Goal: Transaction & Acquisition: Purchase product/service

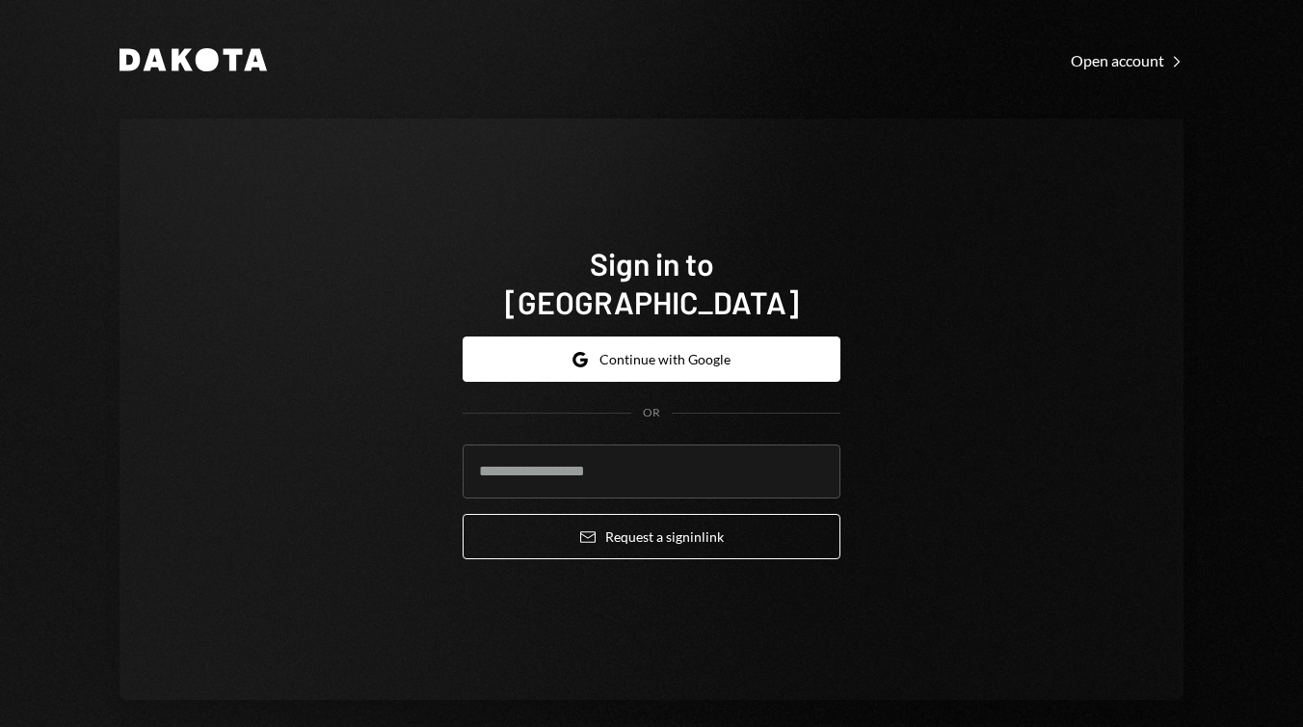
click at [0, 726] on com-1password-button at bounding box center [0, 727] width 0 height 0
click at [599, 444] on input "email" at bounding box center [652, 471] width 378 height 54
click at [0, 726] on com-1password-button at bounding box center [0, 727] width 0 height 0
type input "**********"
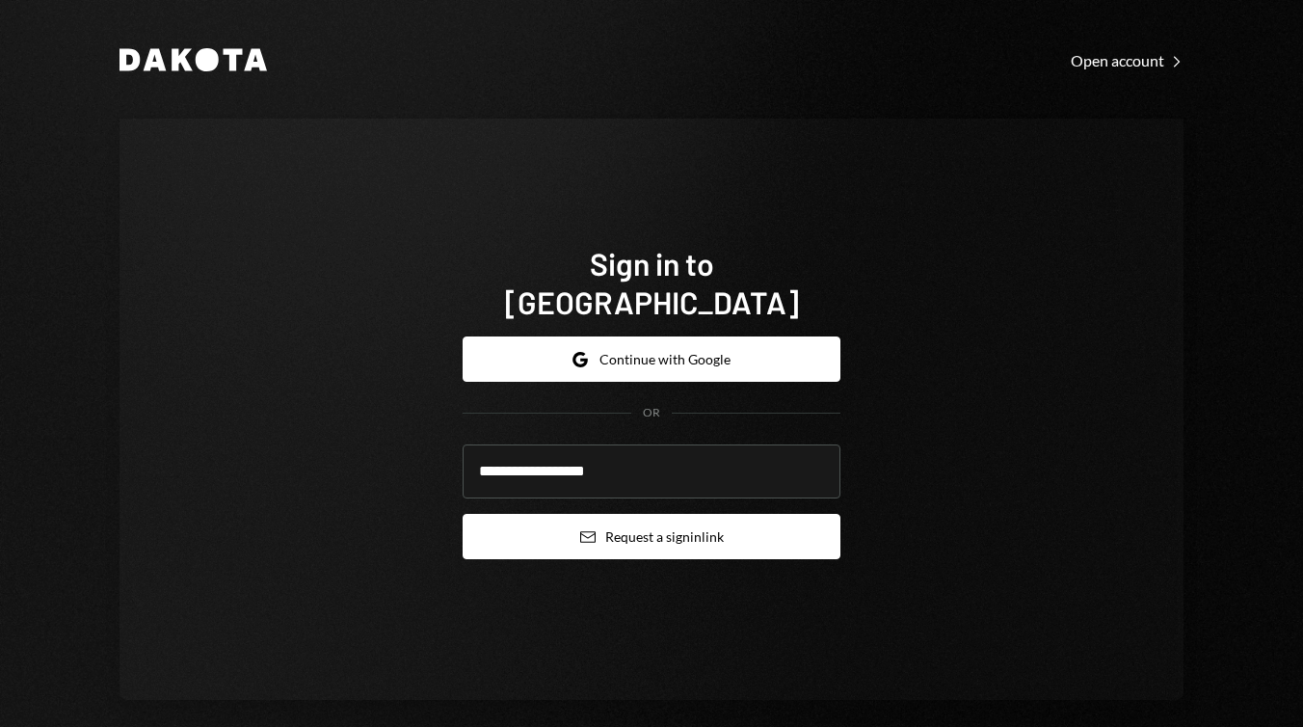
click at [586, 531] on icon "submit" at bounding box center [587, 537] width 15 height 12
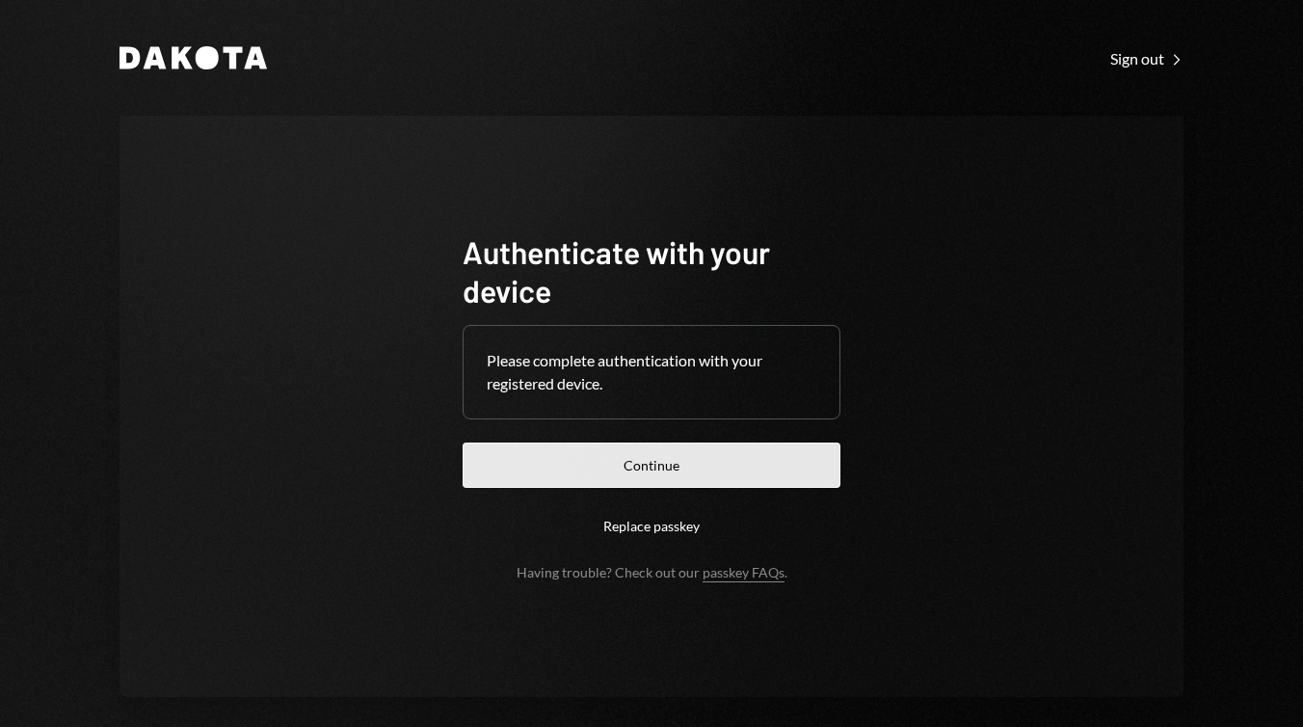
click at [693, 471] on button "Continue" at bounding box center [652, 464] width 378 height 45
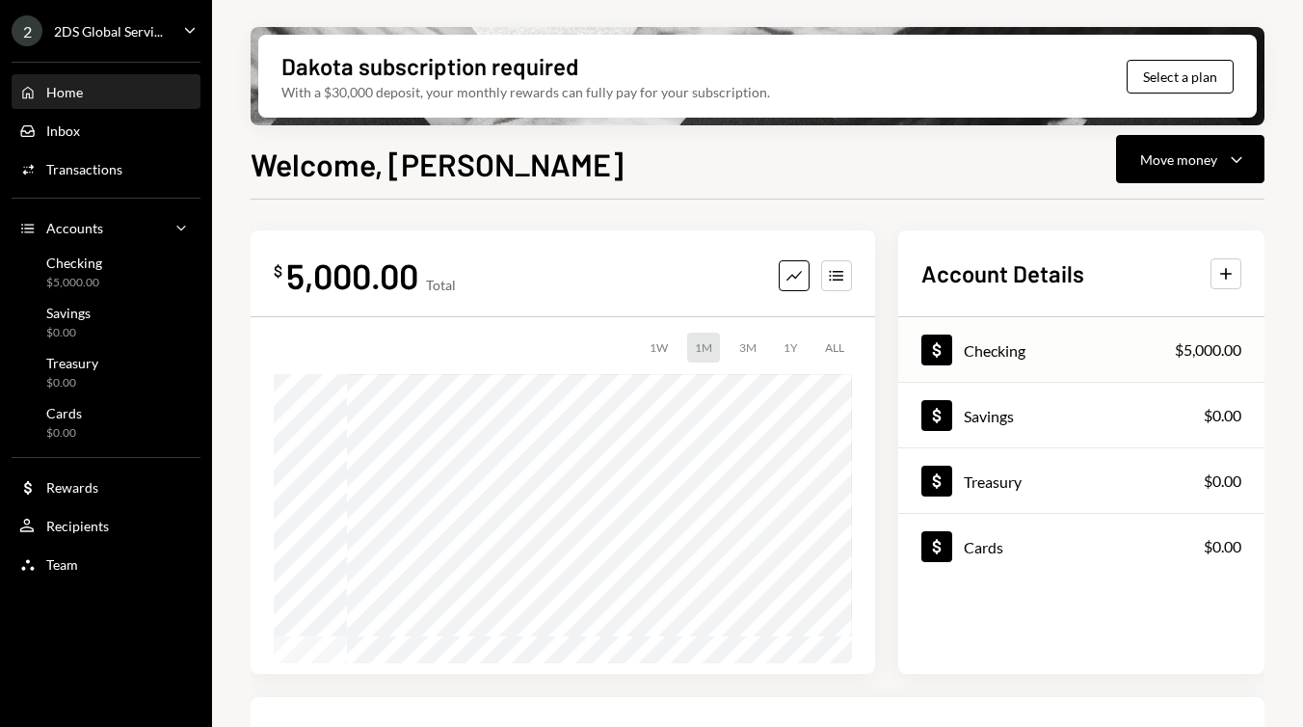
click at [1098, 351] on div "Dollar Checking $5,000.00" at bounding box center [1081, 350] width 366 height 63
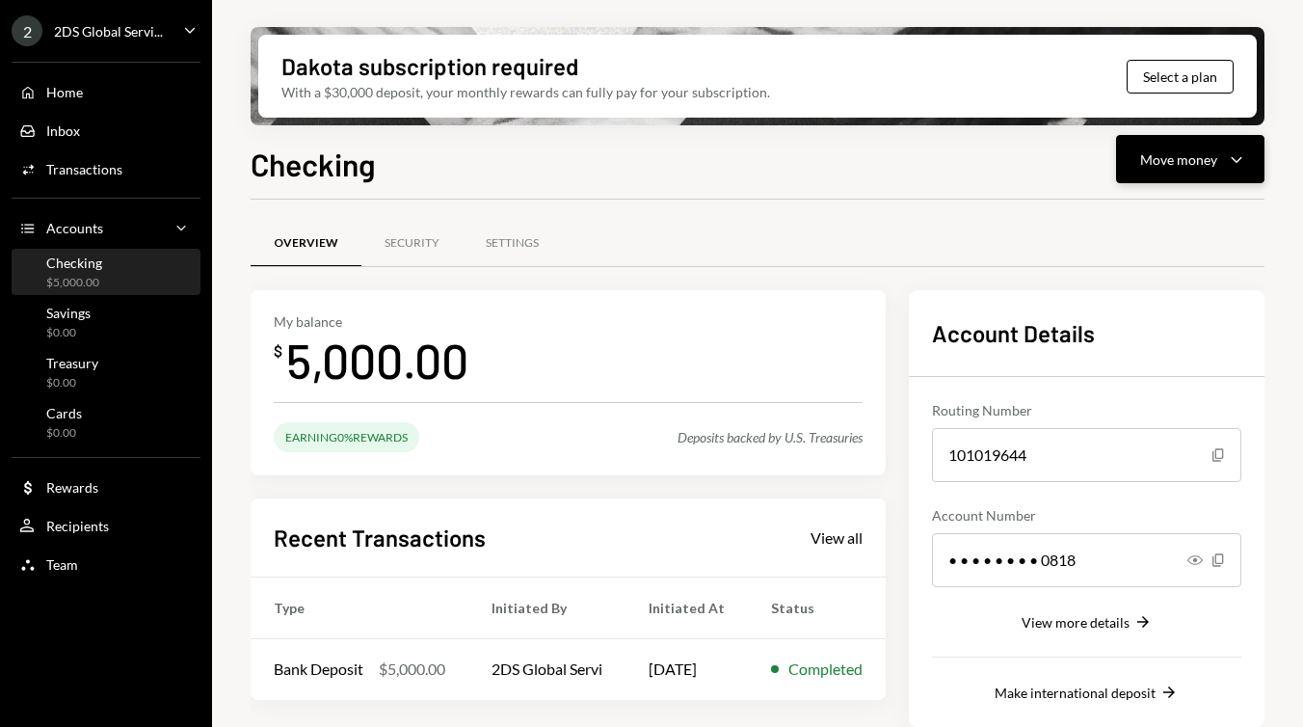
click at [1181, 173] on button "Move money Caret Down" at bounding box center [1190, 159] width 148 height 48
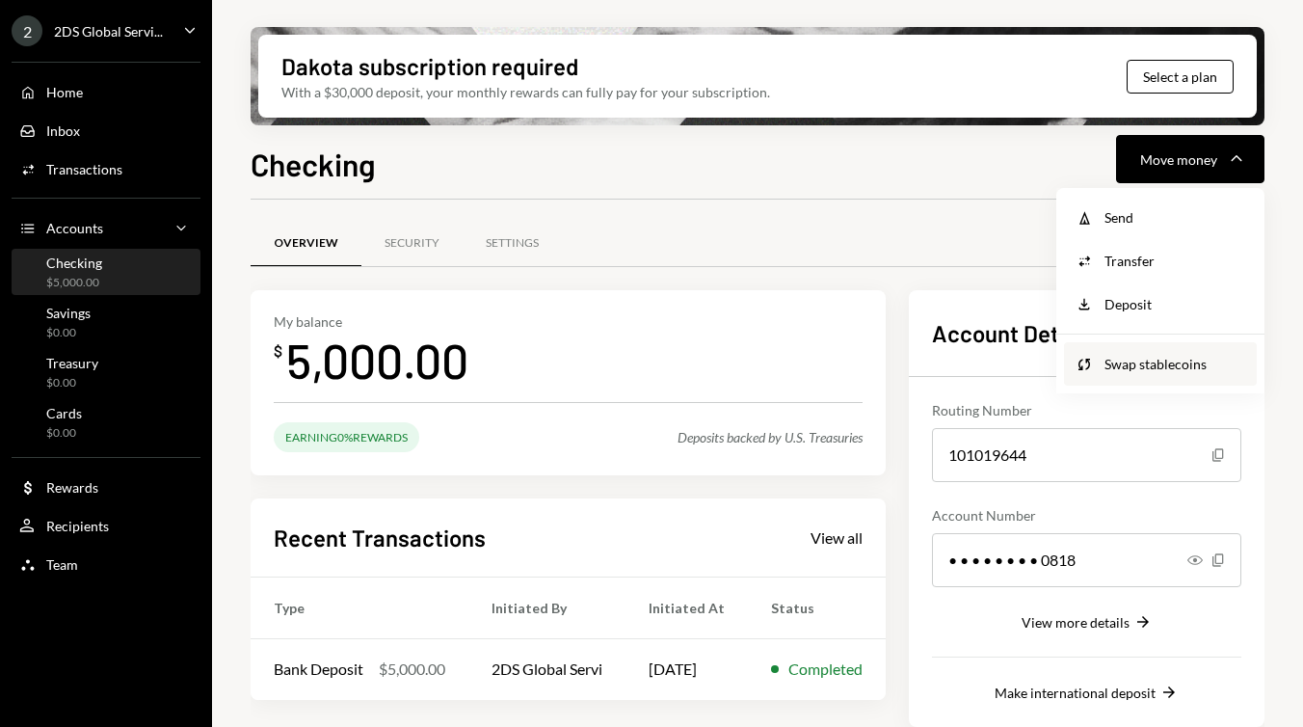
click at [1127, 355] on div "Swap stablecoins" at bounding box center [1174, 364] width 141 height 20
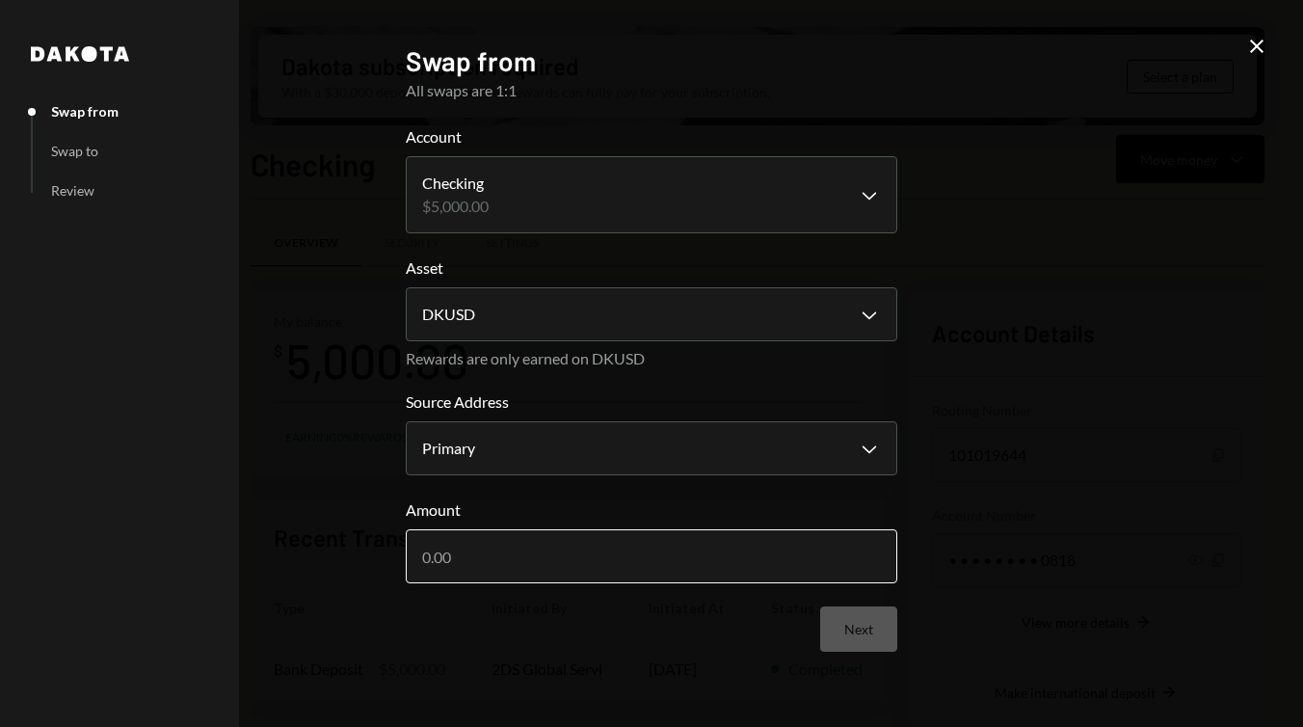
click at [611, 534] on input "Amount" at bounding box center [651, 556] width 491 height 54
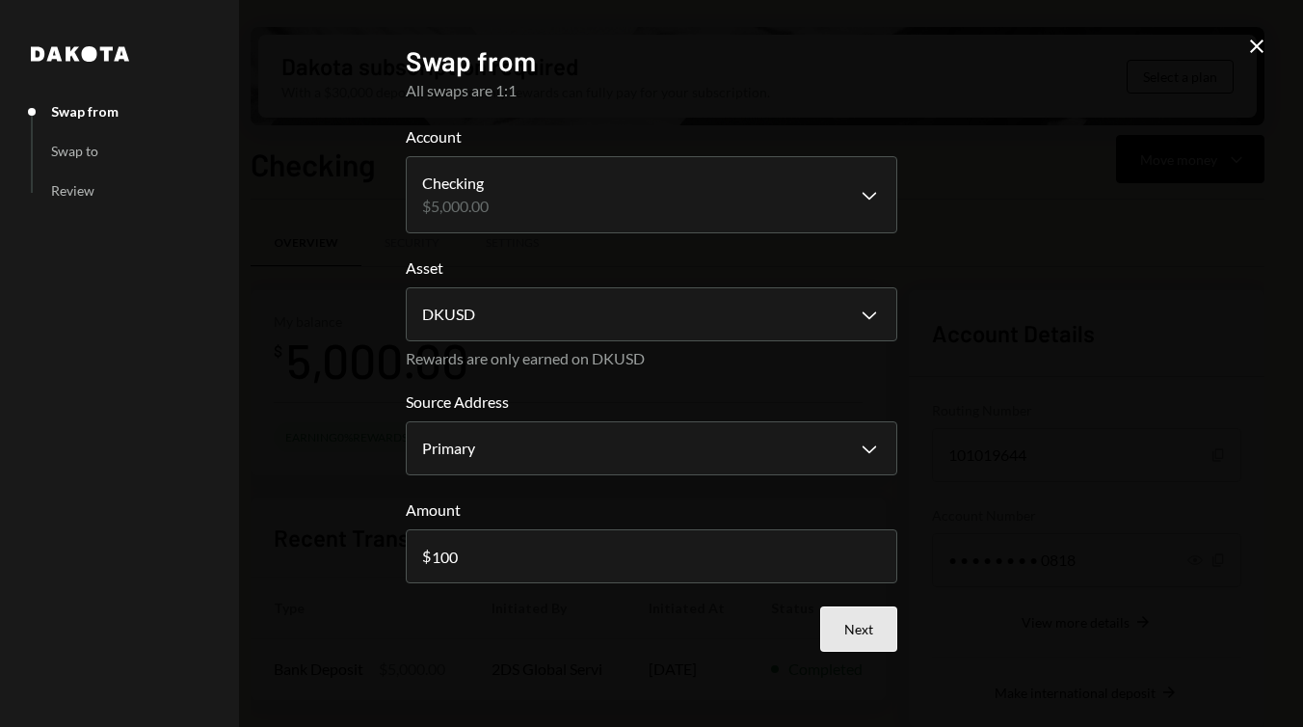
type input "100"
click at [860, 635] on button "Next" at bounding box center [858, 628] width 77 height 45
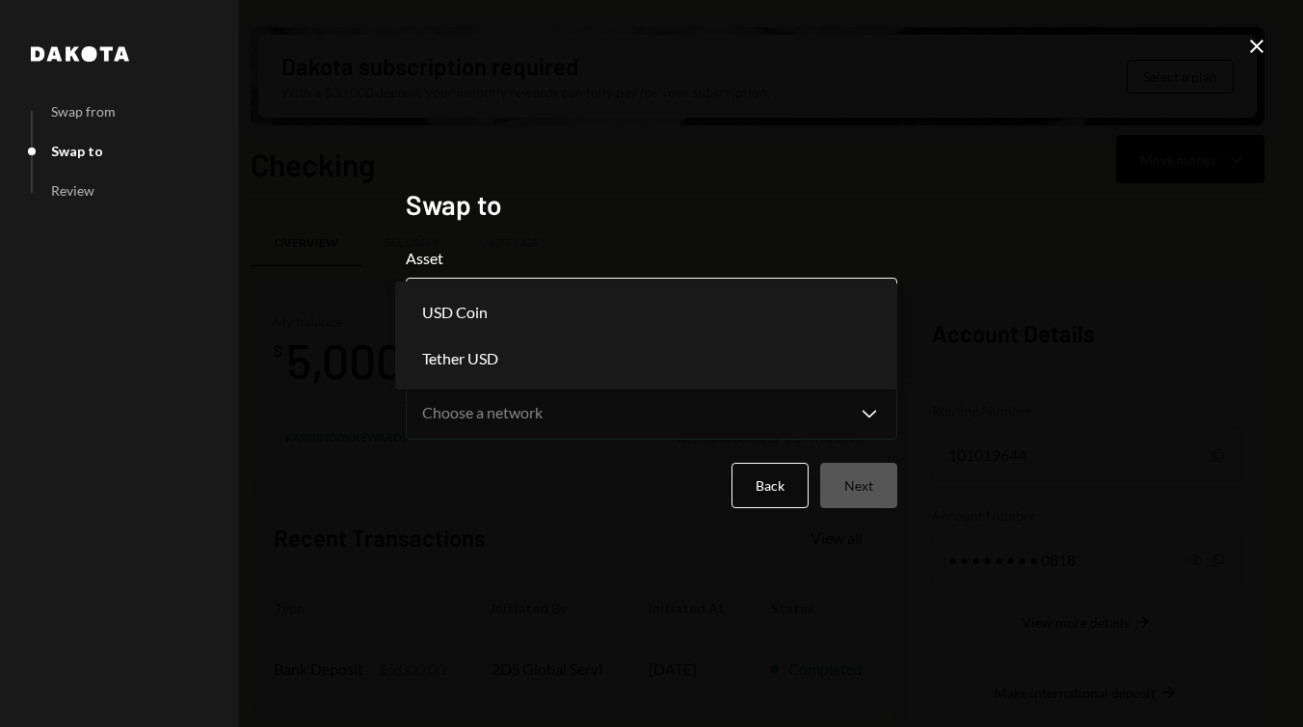
click at [764, 314] on body "2 2DS Global Servi... Caret Down Home Home Inbox Inbox Activities Transactions …" at bounding box center [651, 363] width 1303 height 727
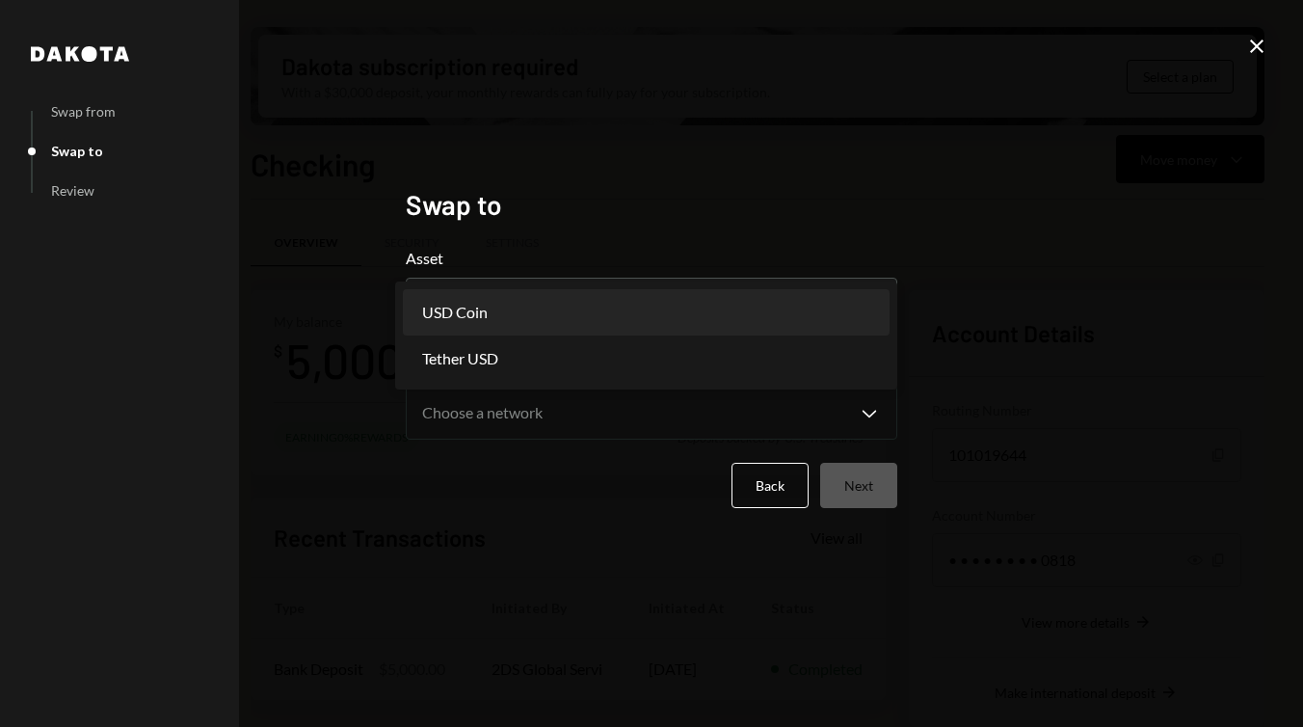
select select "****"
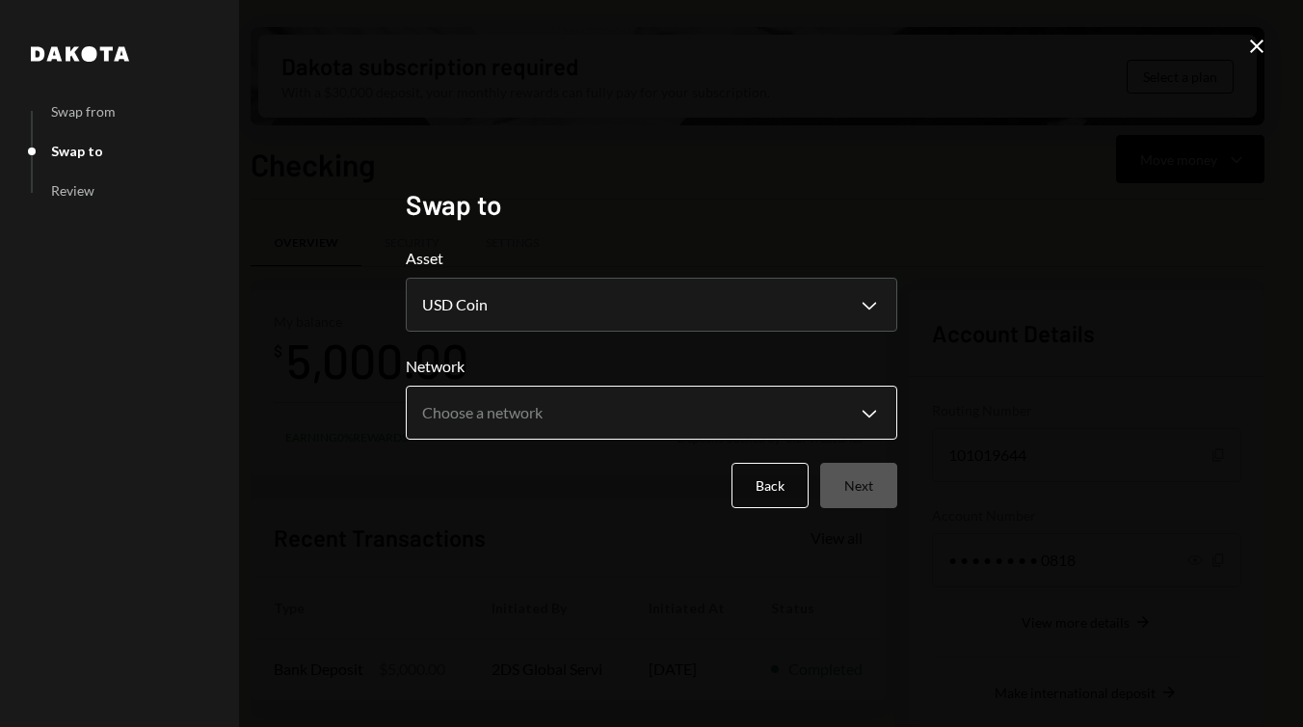
click at [624, 410] on body "2 2DS Global Servi... Caret Down Home Home Inbox Inbox Activities Transactions …" at bounding box center [651, 363] width 1303 height 727
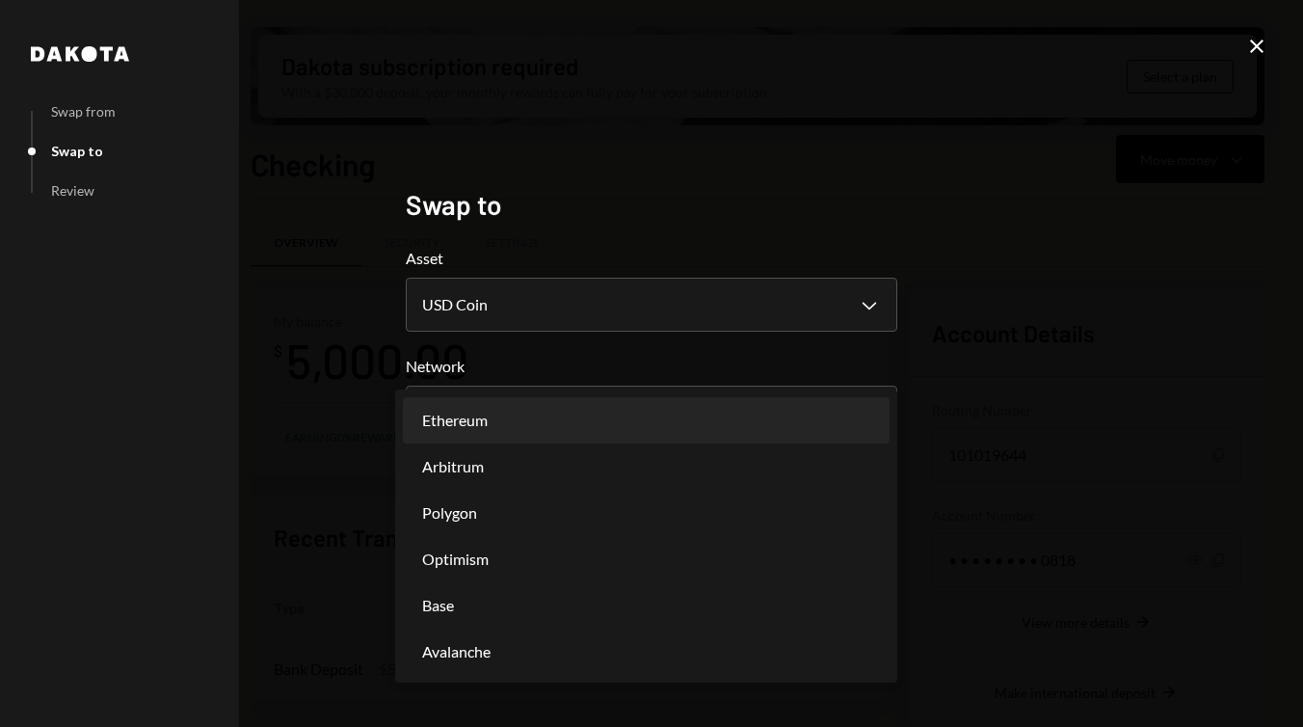
select select "**********"
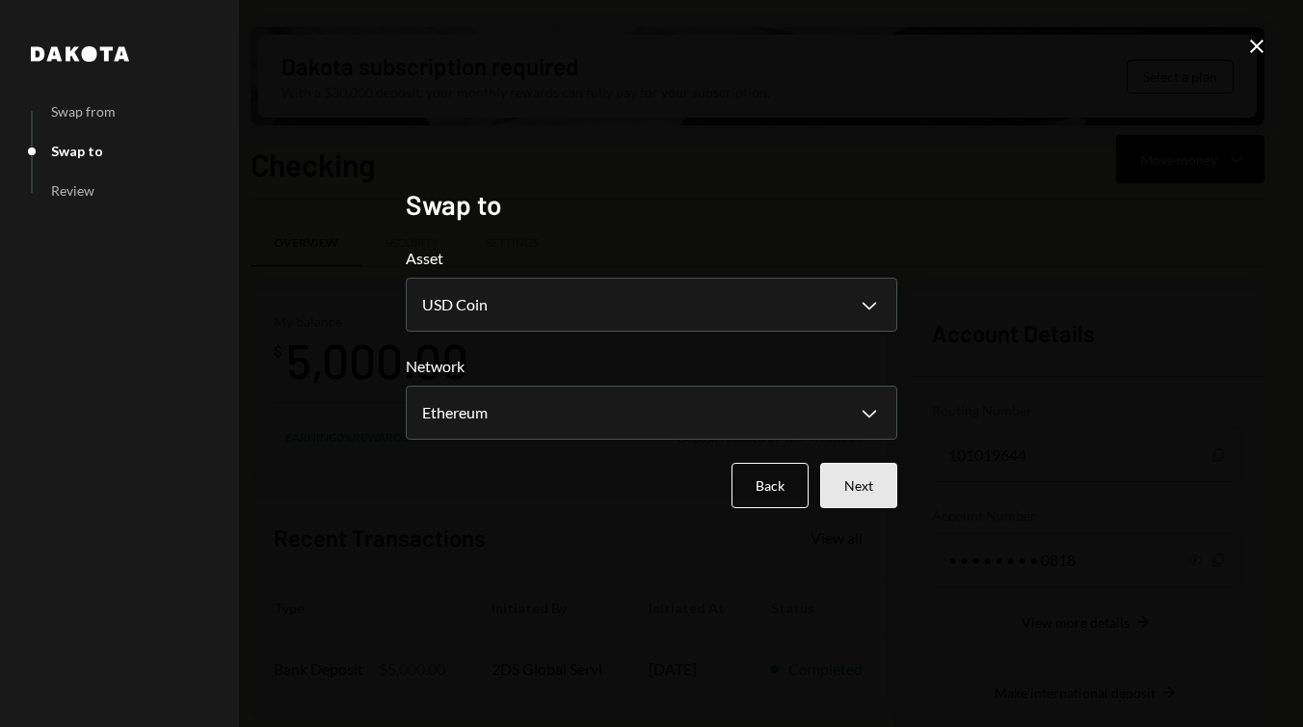
click at [843, 479] on button "Next" at bounding box center [858, 485] width 77 height 45
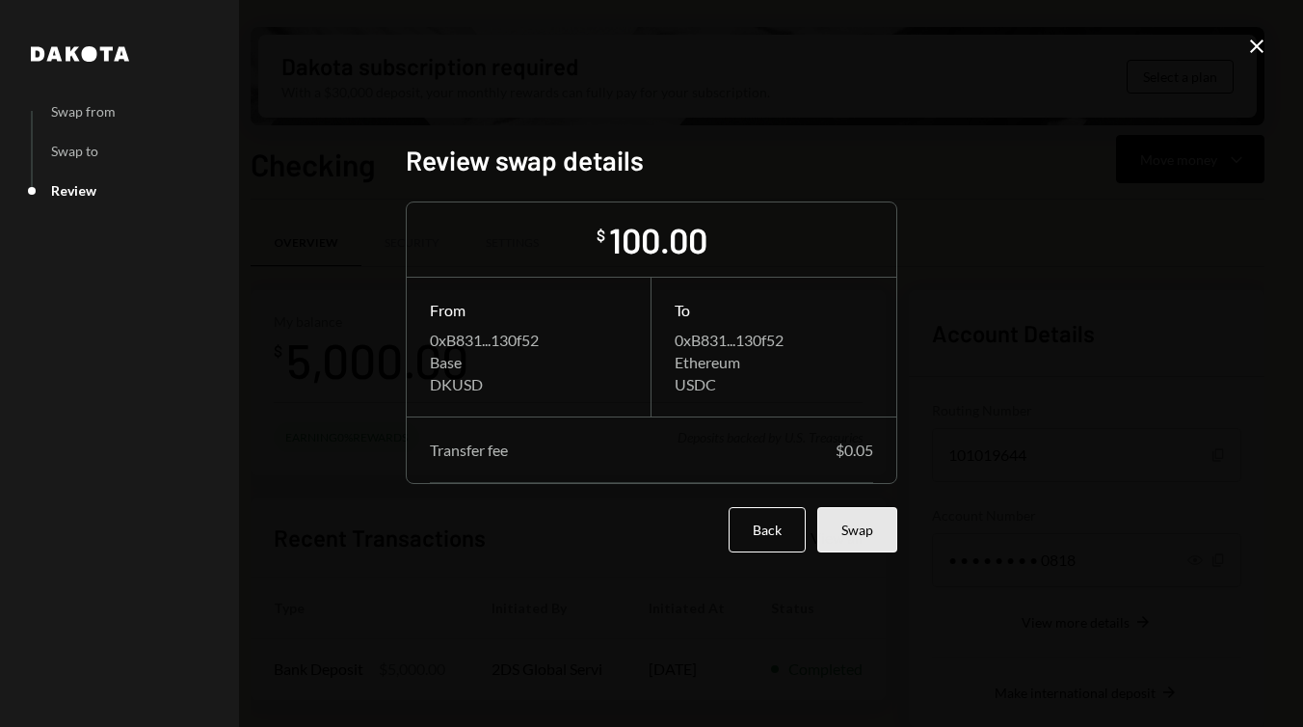
click at [846, 522] on button "Swap" at bounding box center [857, 529] width 80 height 45
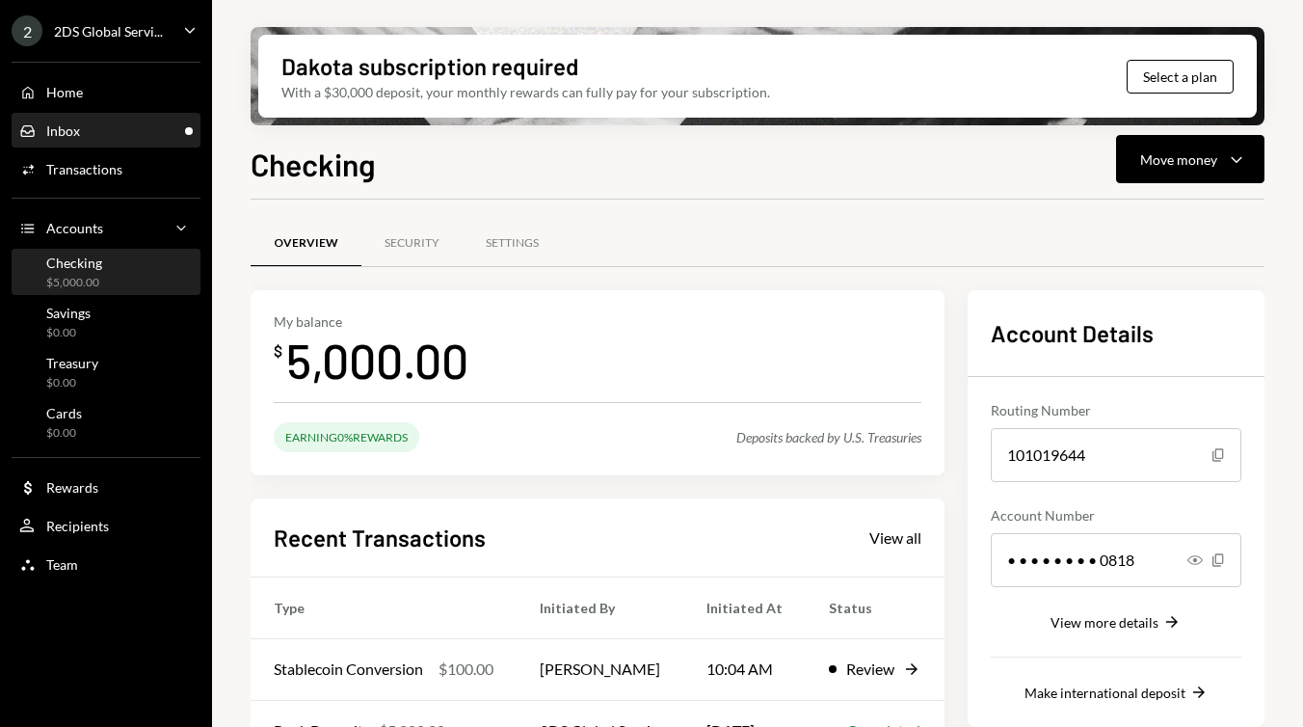
click at [143, 134] on div "Inbox Inbox" at bounding box center [105, 130] width 173 height 17
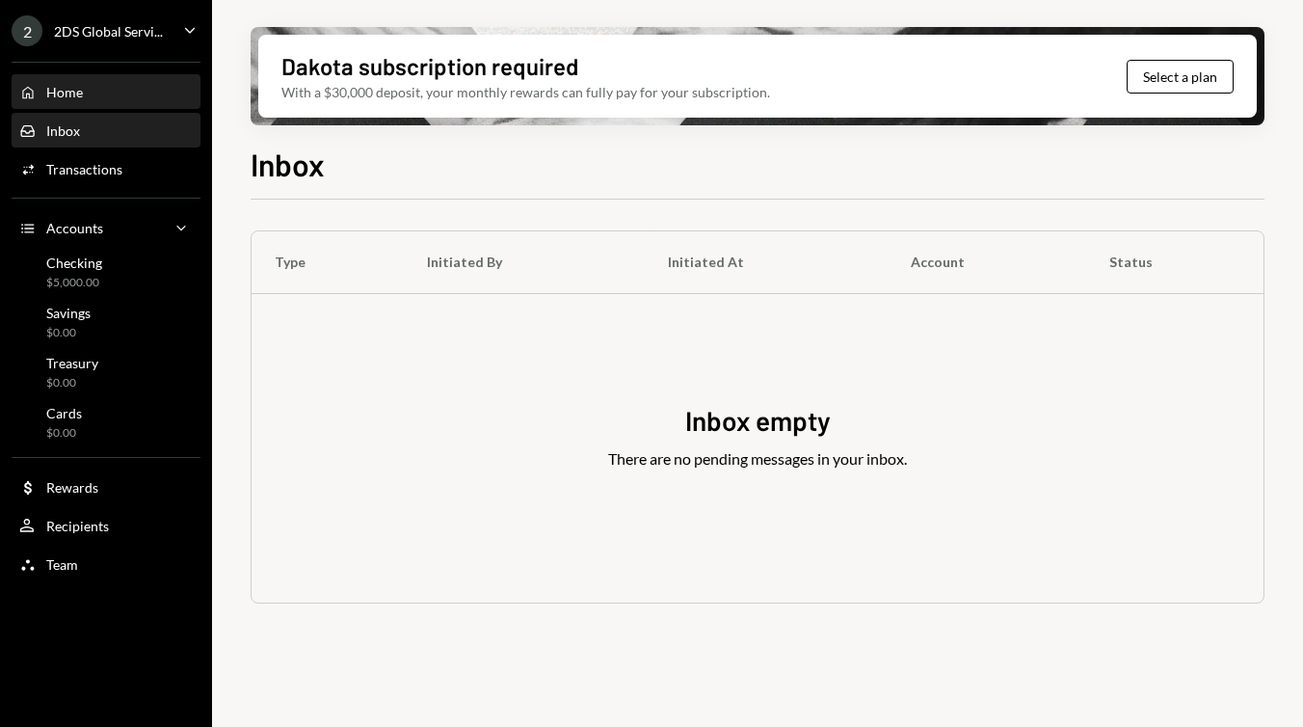
click at [140, 103] on div "Home Home" at bounding box center [105, 92] width 173 height 33
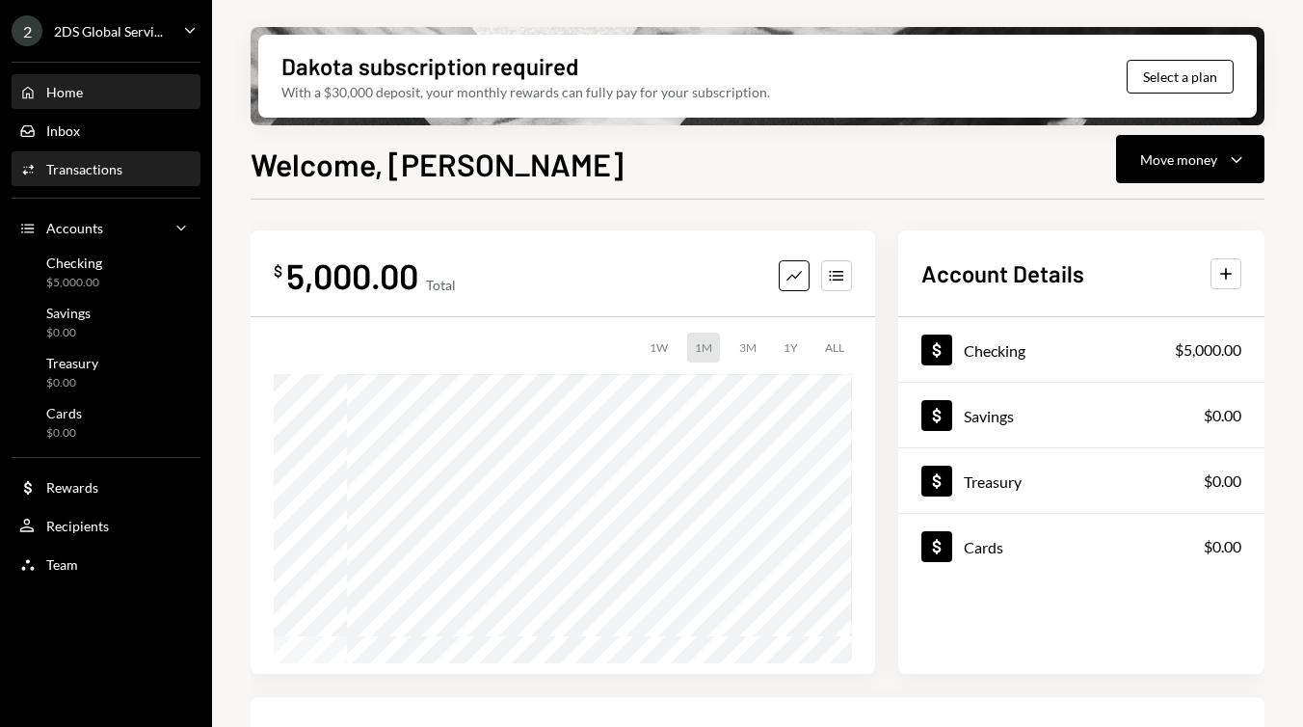
click at [122, 161] on div "Activities Transactions" at bounding box center [105, 169] width 173 height 17
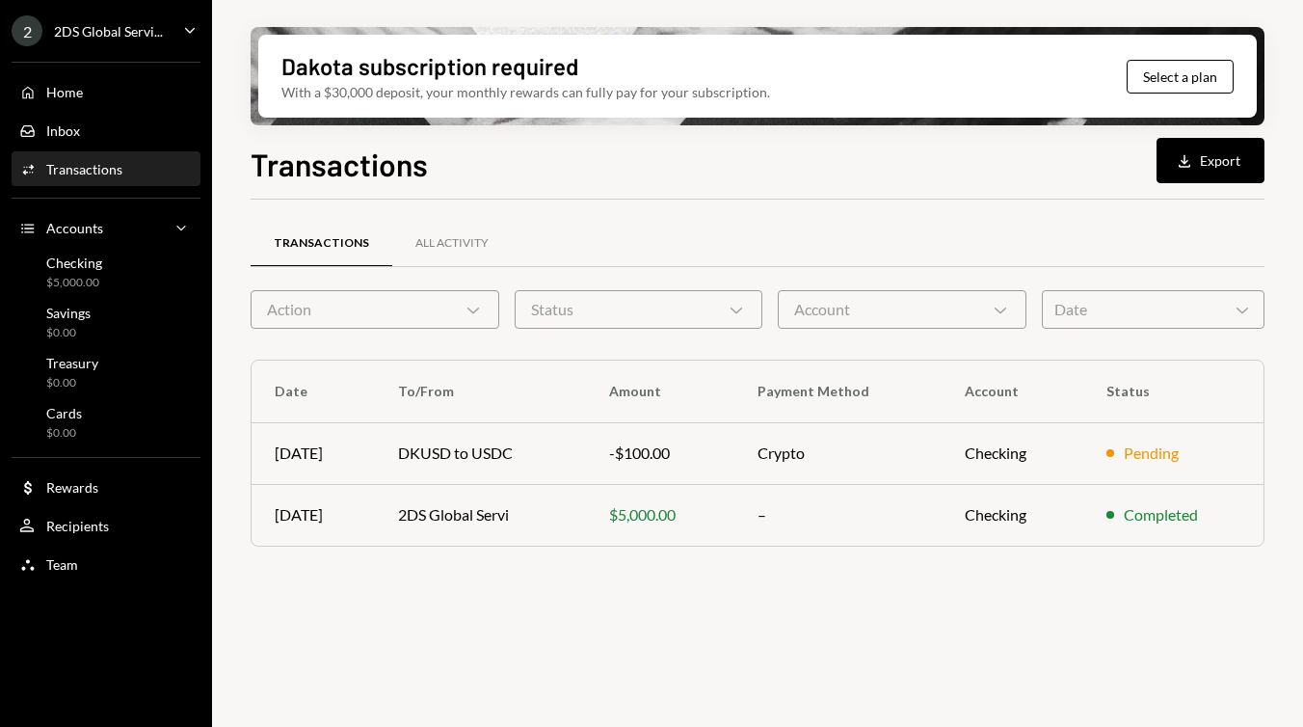
click at [315, 193] on div "Transactions Download Export Transactions All Activity Action Chevron Down Stat…" at bounding box center [758, 491] width 1014 height 700
click at [82, 263] on div "Checking" at bounding box center [74, 262] width 56 height 16
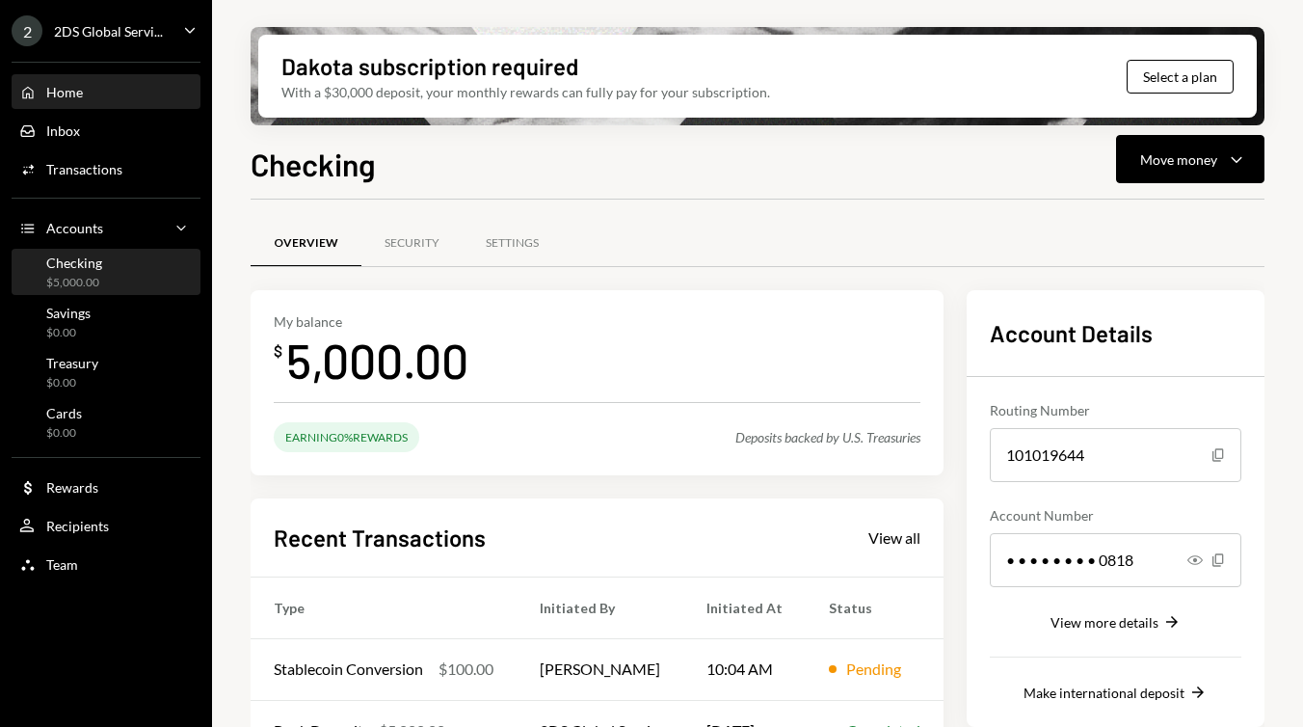
click at [117, 94] on div "Home Home" at bounding box center [105, 92] width 173 height 17
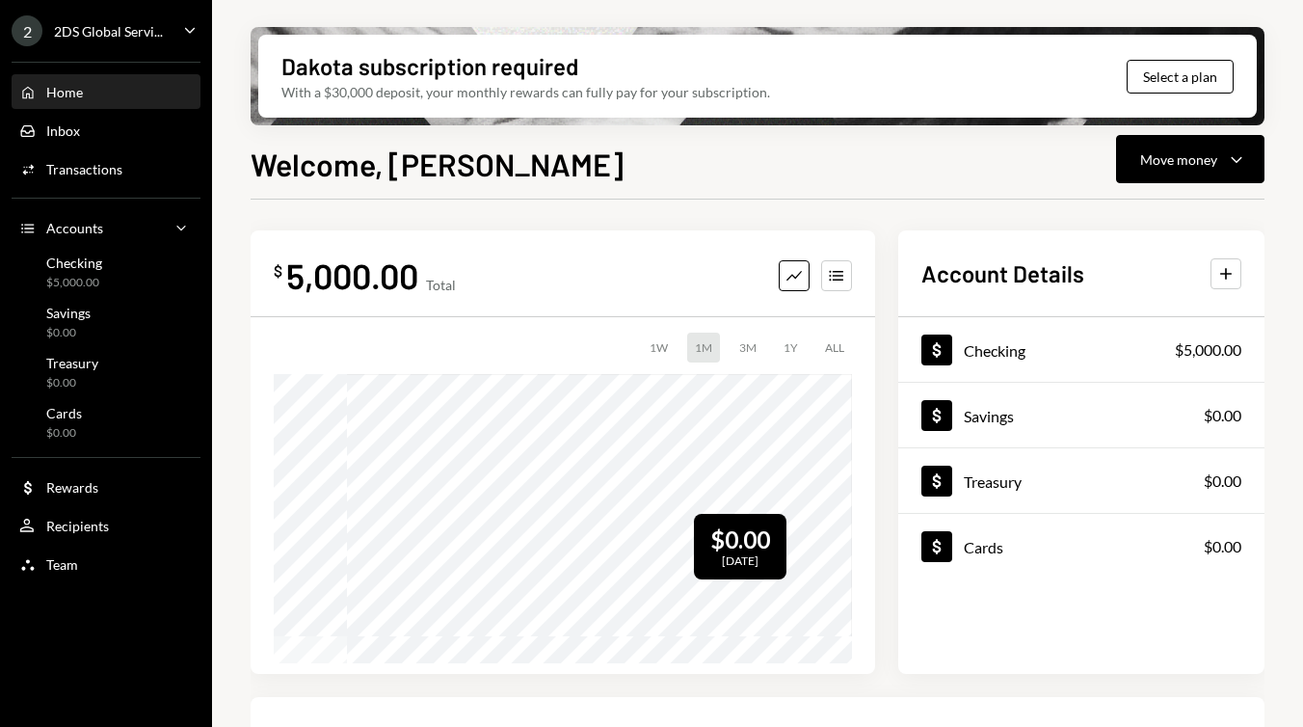
scroll to position [4, 0]
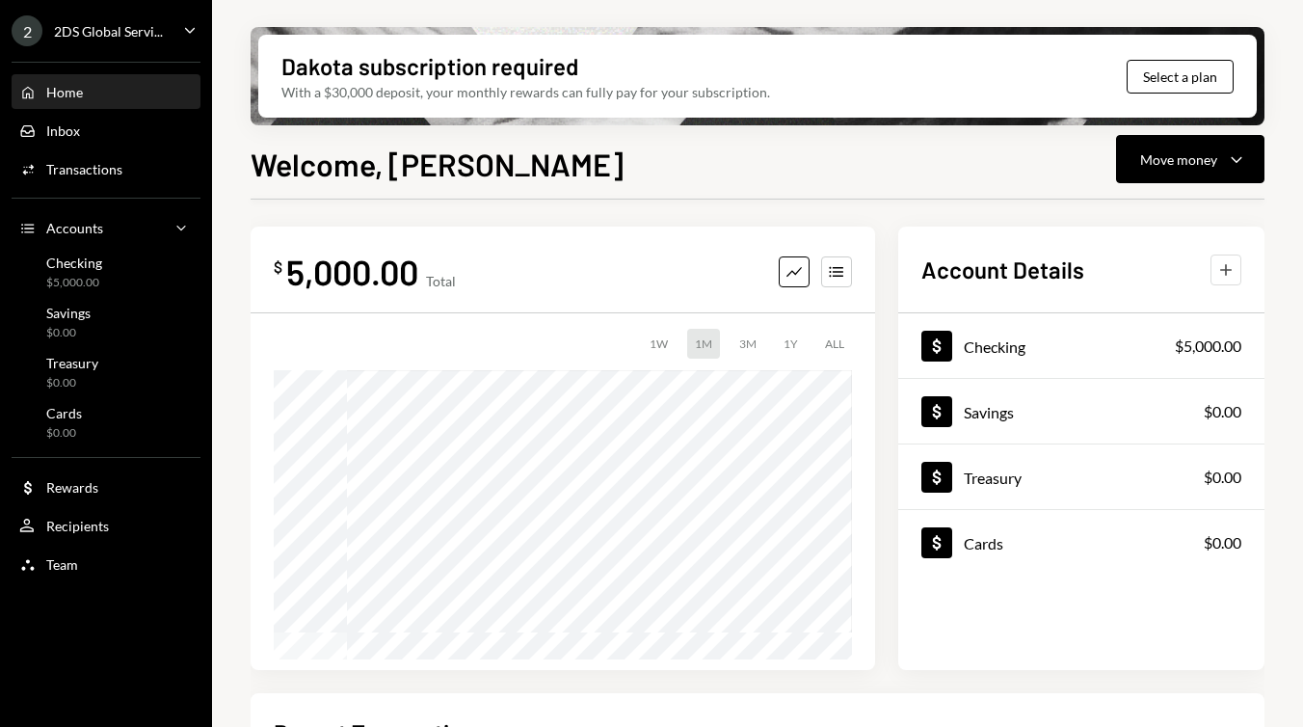
click at [1220, 263] on icon "Plus" at bounding box center [1225, 269] width 19 height 19
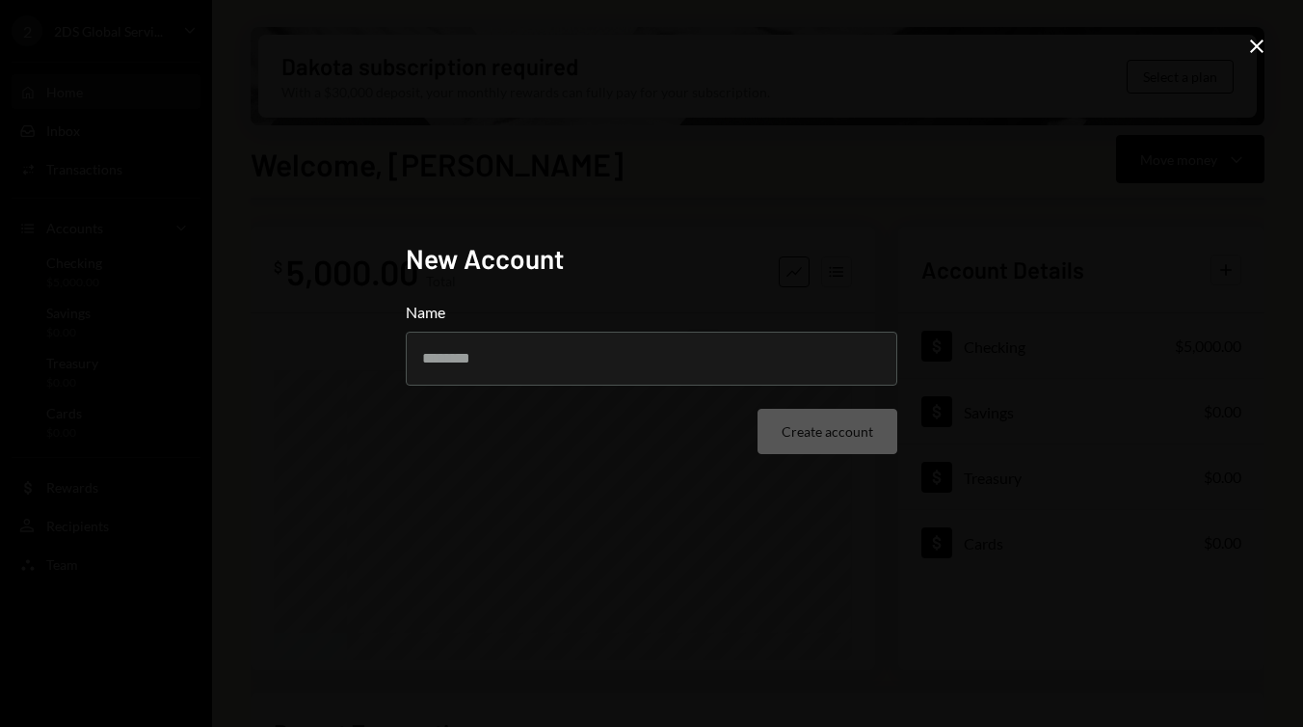
click at [1257, 49] on icon "Close" at bounding box center [1256, 46] width 23 height 23
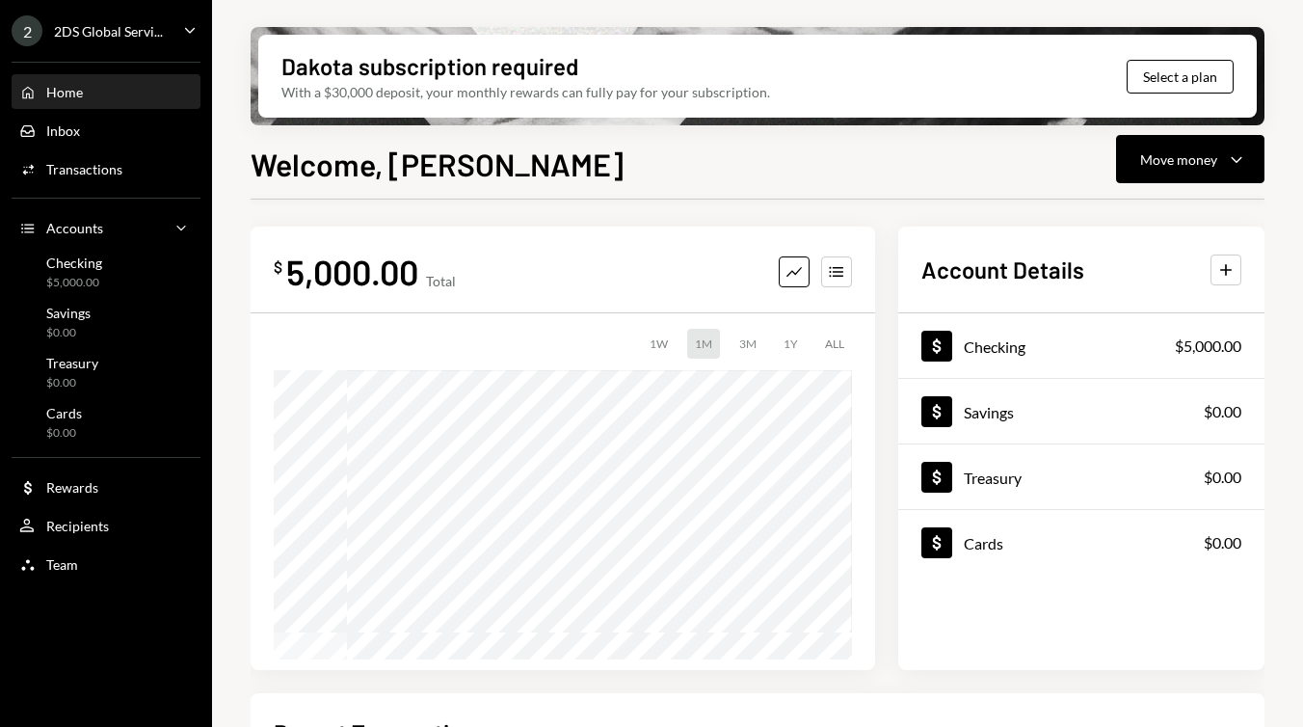
scroll to position [250, 0]
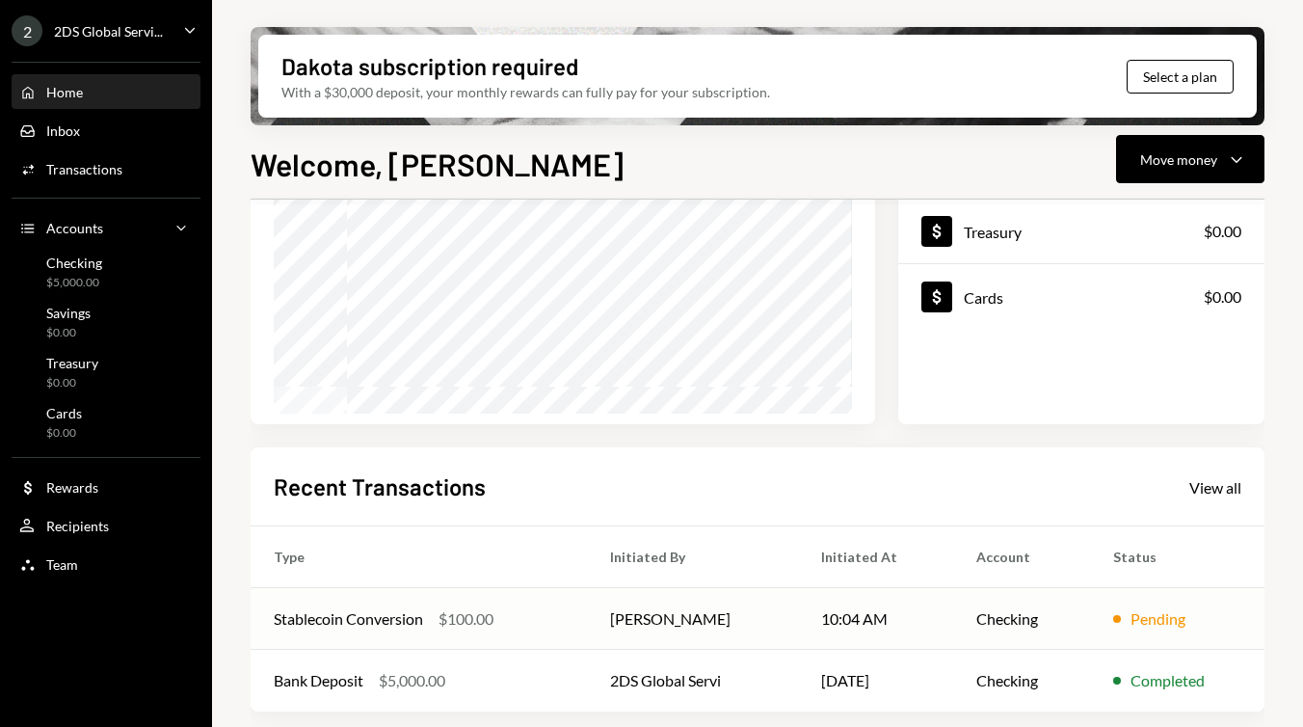
click at [1132, 616] on div "Pending" at bounding box center [1157, 618] width 55 height 23
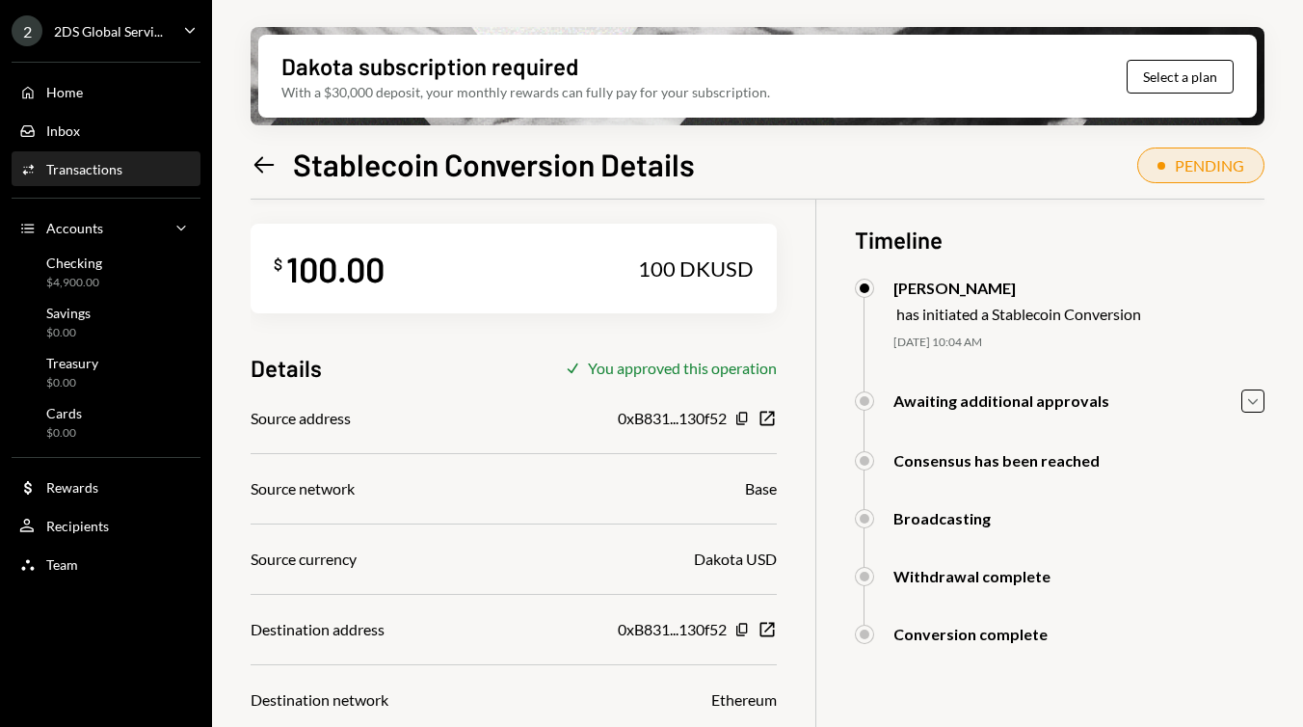
scroll to position [9, 0]
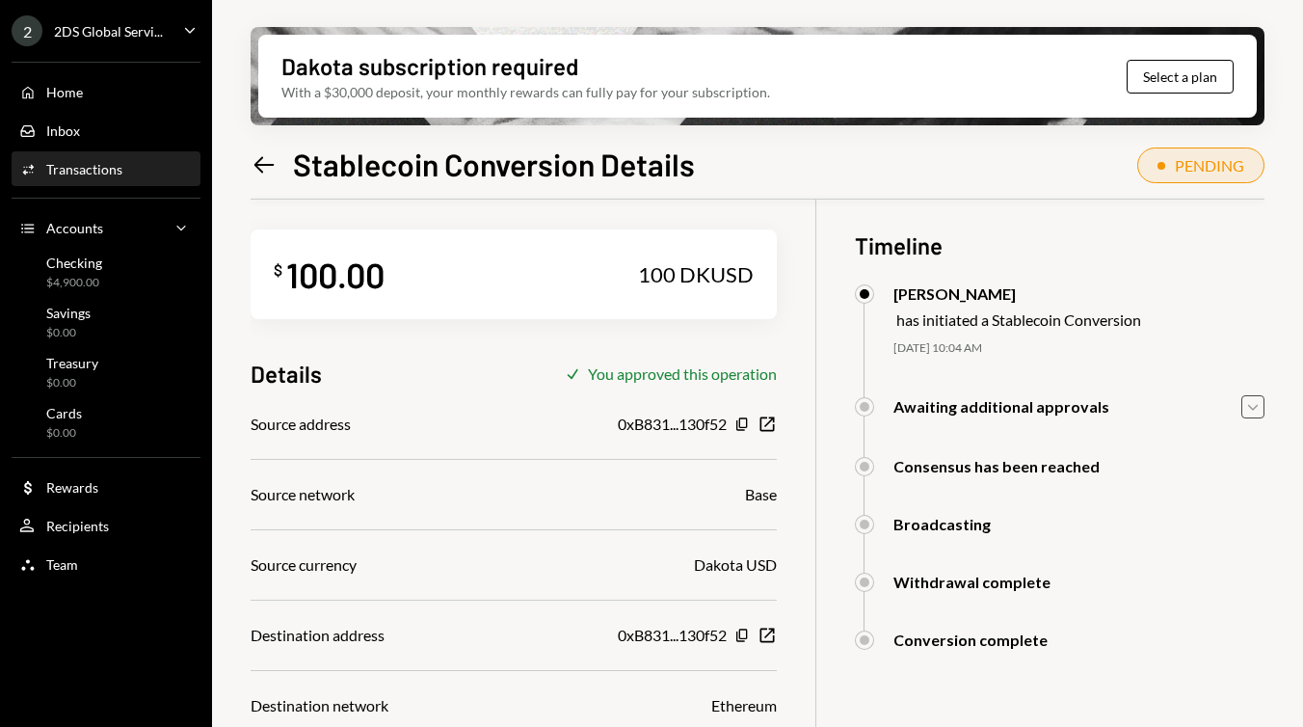
click at [1255, 405] on icon "Caret Down" at bounding box center [1252, 406] width 21 height 21
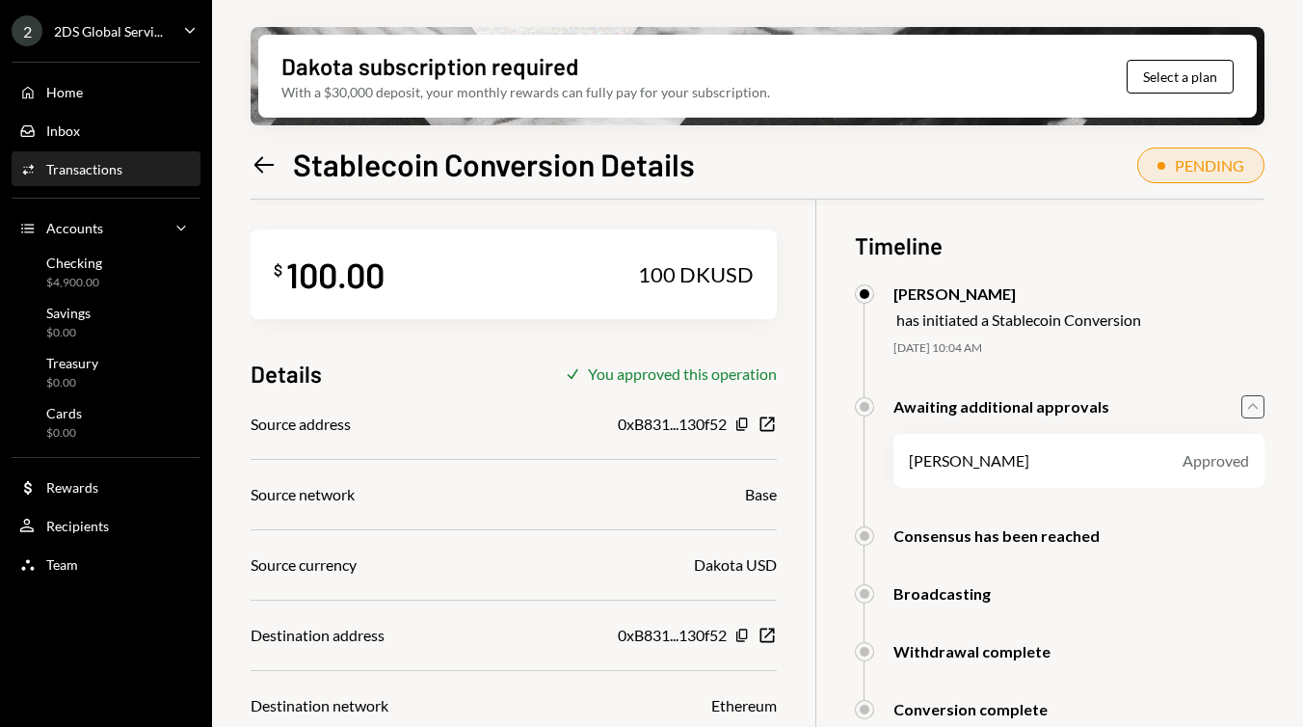
click at [1255, 405] on icon "Caret Up" at bounding box center [1252, 406] width 21 height 21
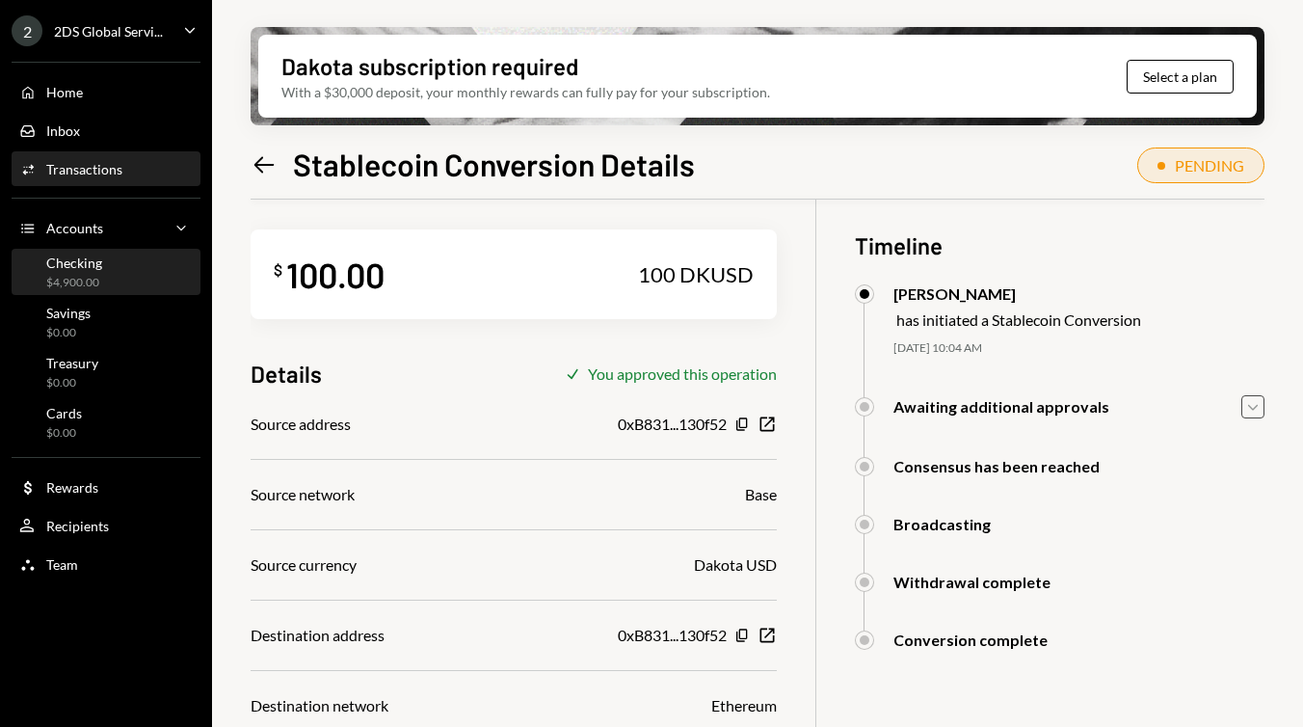
click at [101, 274] on div "Checking $4,900.00" at bounding box center [105, 272] width 173 height 37
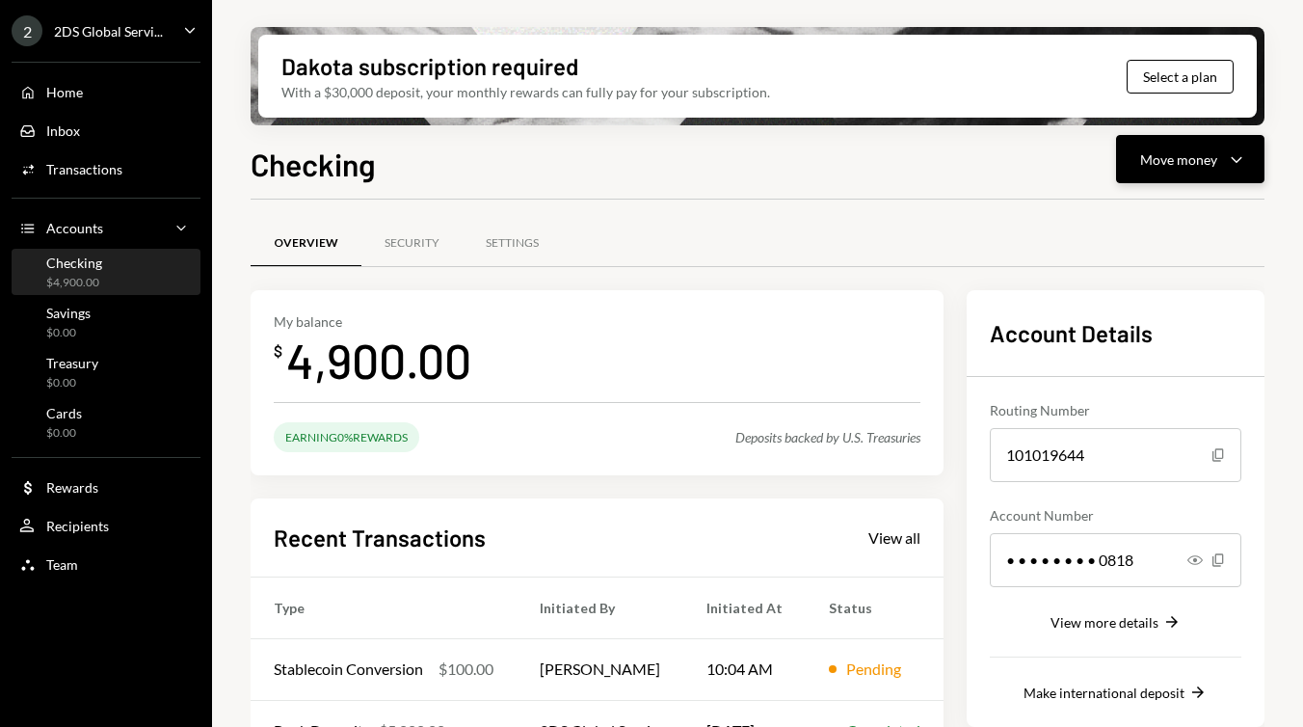
click at [1183, 158] on div "Move money" at bounding box center [1178, 159] width 77 height 20
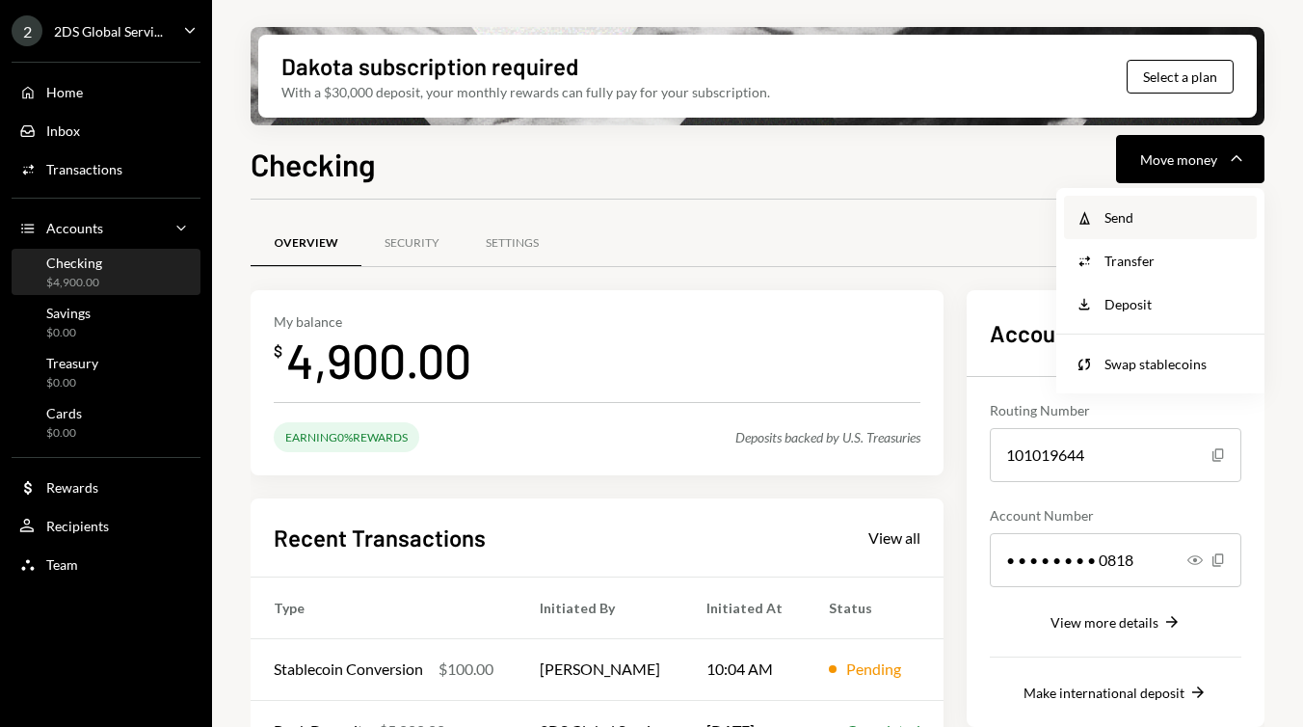
click at [1146, 201] on div "Withdraw Send" at bounding box center [1160, 217] width 193 height 43
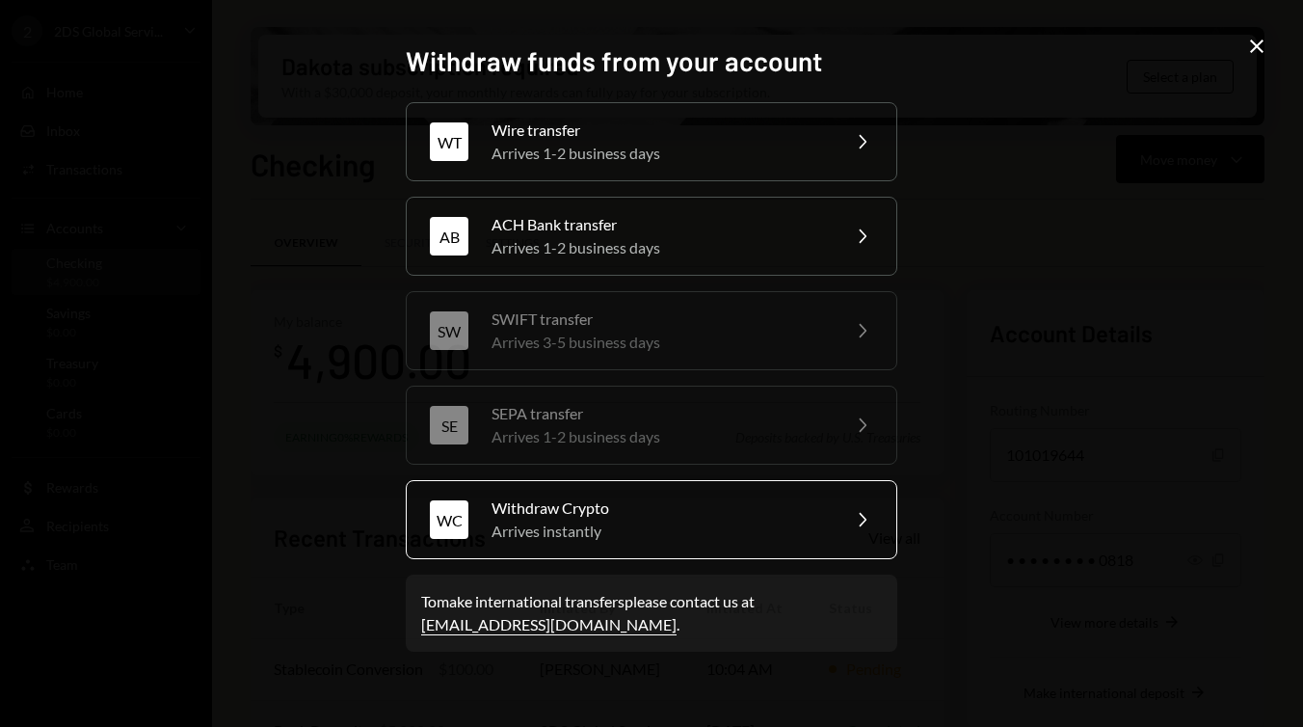
click at [769, 509] on div "Withdraw Crypto" at bounding box center [658, 507] width 335 height 23
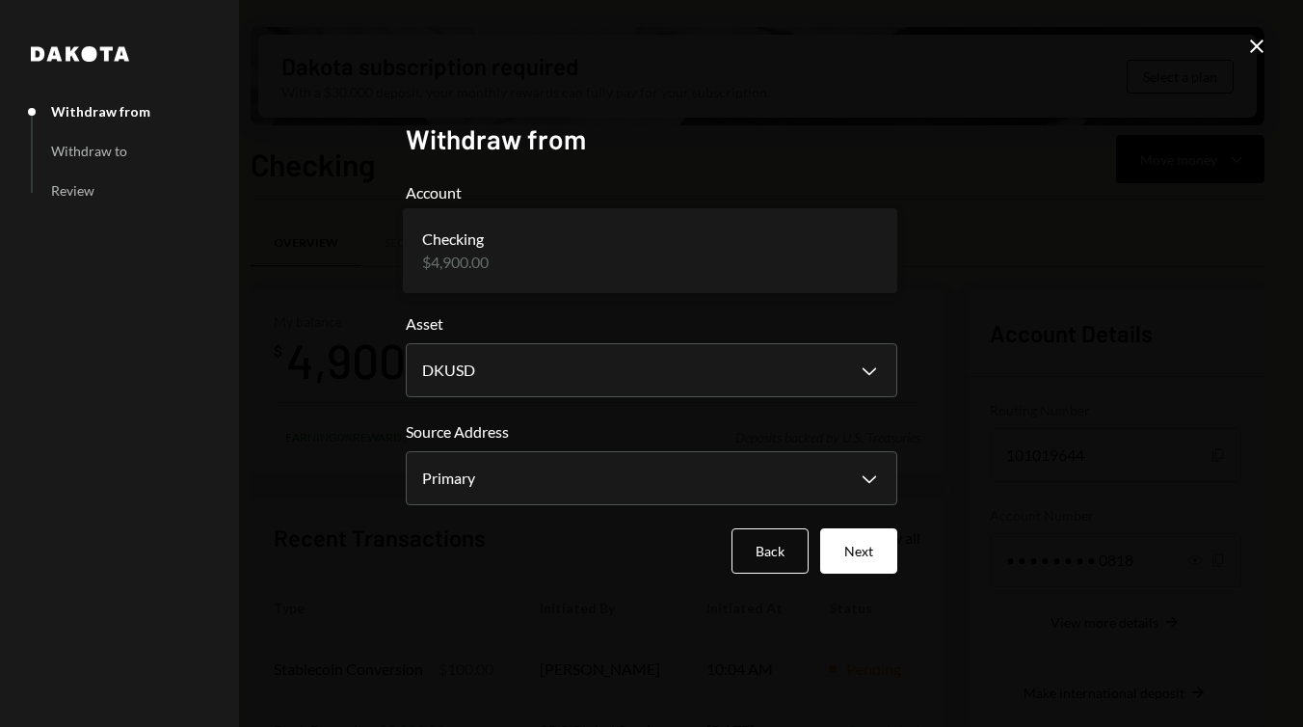
click at [756, 238] on body "2 2DS Global Servi... Caret Down Home Home Inbox Inbox Activities Transactions …" at bounding box center [651, 363] width 1303 height 727
click at [638, 359] on body "2 2DS Global Servi... Caret Down Home Home Inbox Inbox Activities Transactions …" at bounding box center [651, 363] width 1303 height 727
click at [759, 551] on button "Back" at bounding box center [769, 550] width 77 height 45
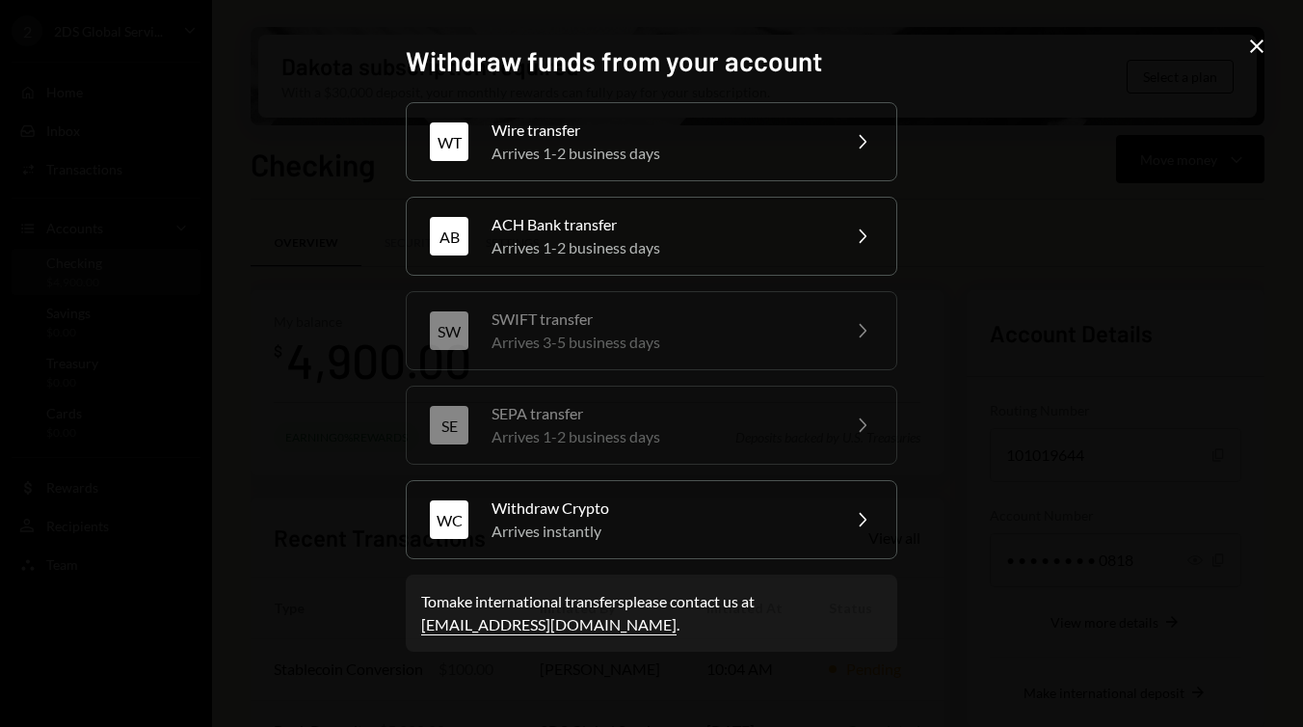
click at [1261, 51] on icon at bounding box center [1256, 46] width 13 height 13
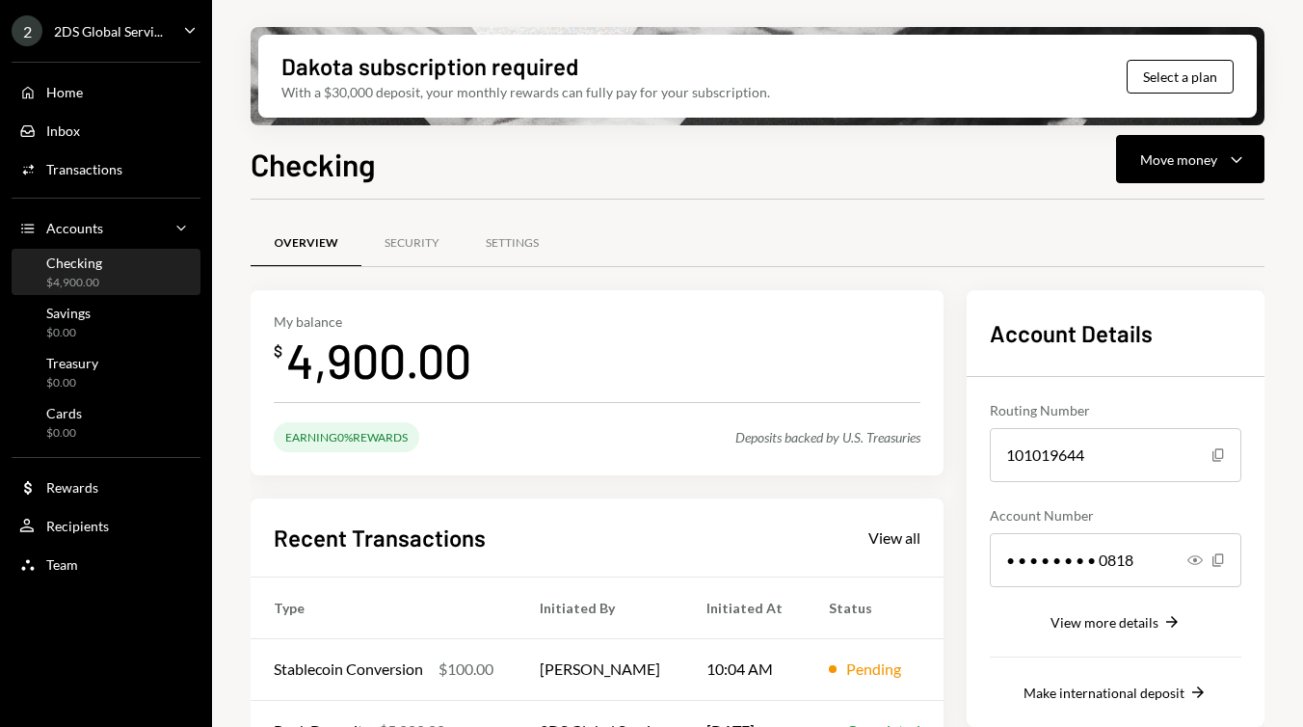
click at [84, 281] on div "$4,900.00" at bounding box center [74, 283] width 56 height 16
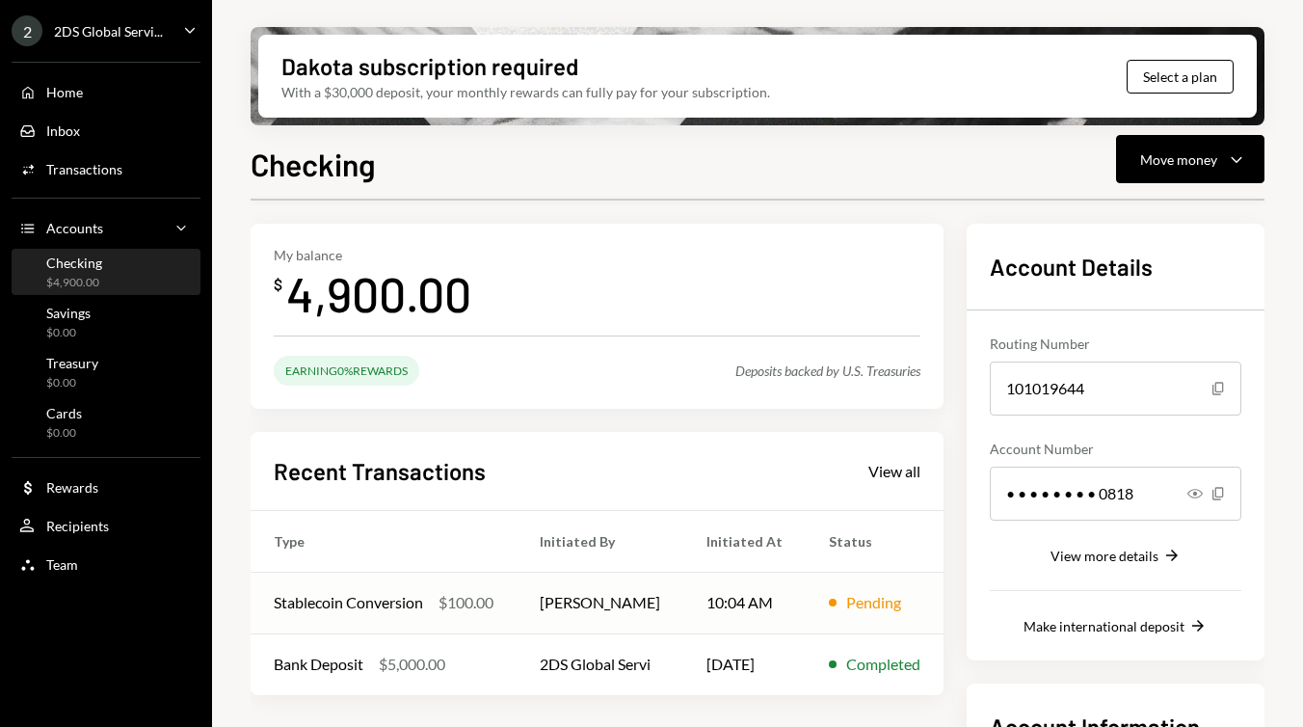
click at [544, 597] on td "[PERSON_NAME]" at bounding box center [600, 602] width 167 height 62
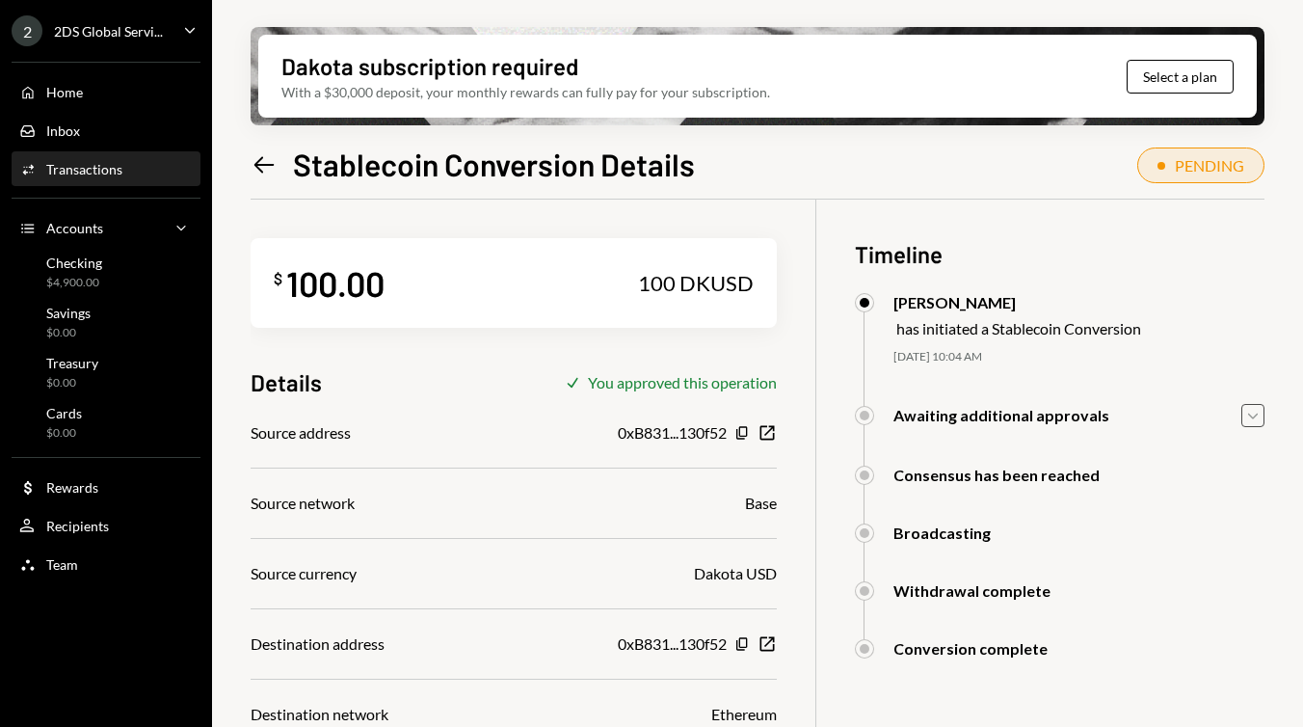
click at [1257, 415] on icon "Caret Down" at bounding box center [1252, 415] width 21 height 21
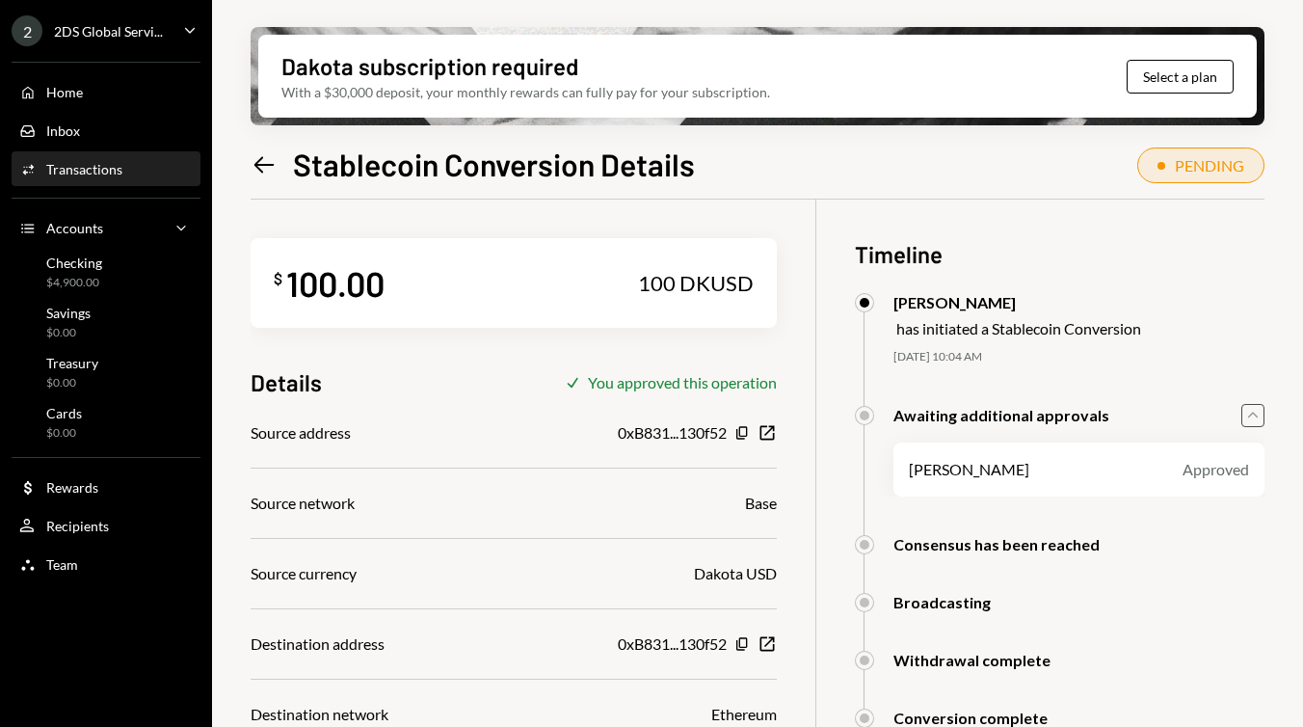
click at [1208, 460] on div "Approved" at bounding box center [1215, 469] width 66 height 23
click at [975, 418] on div "Awaiting additional approvals" at bounding box center [1001, 415] width 216 height 18
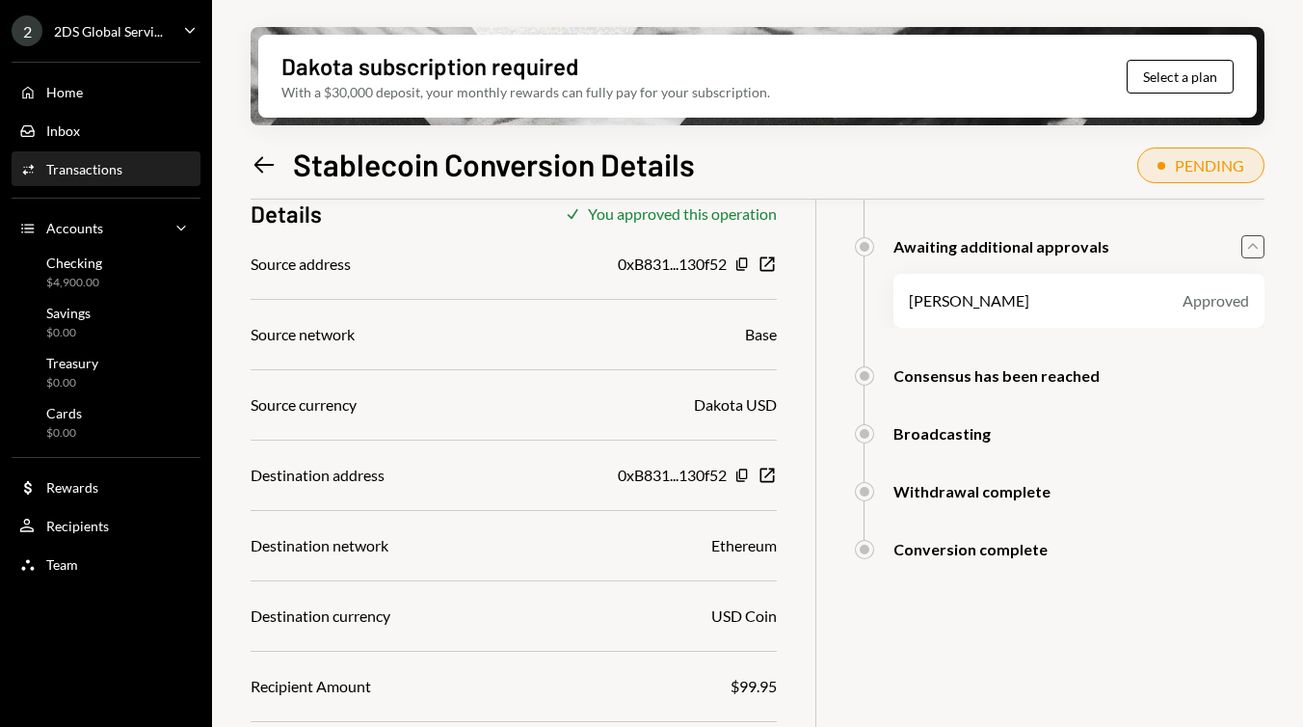
scroll to position [174, 0]
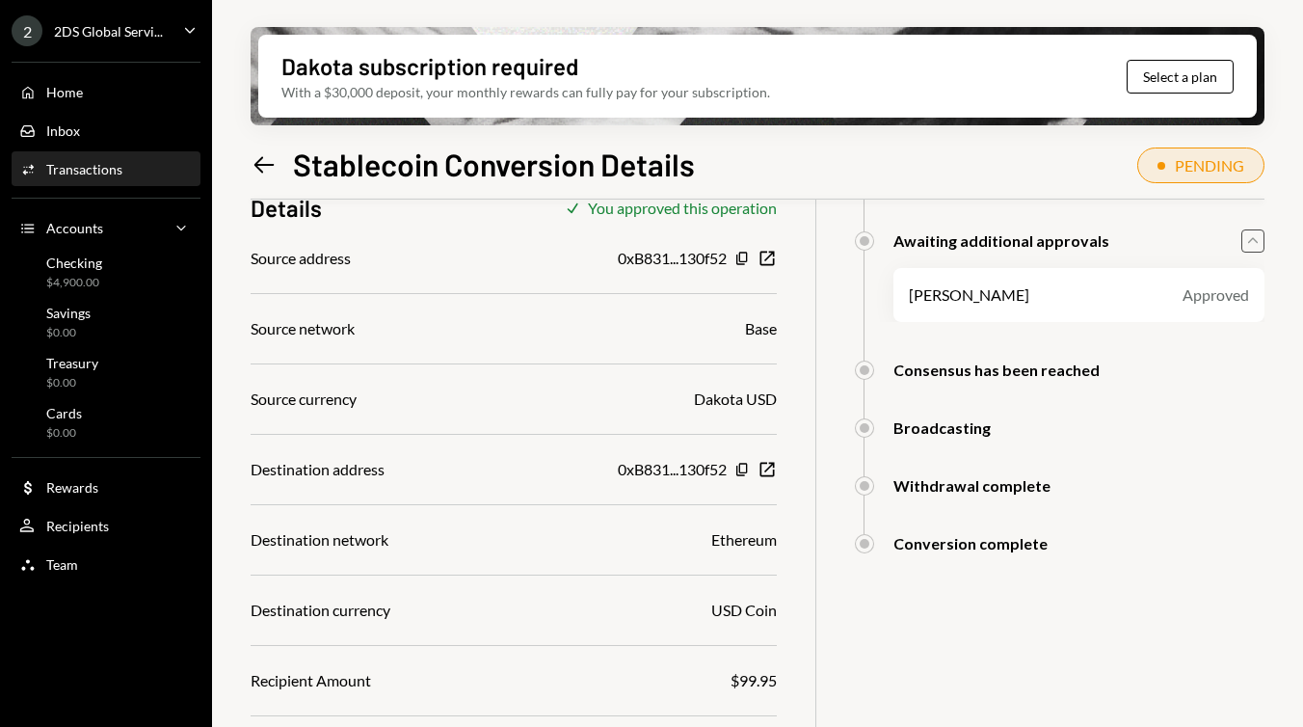
click at [938, 375] on div "Consensus has been reached" at bounding box center [996, 369] width 206 height 18
click at [863, 371] on div at bounding box center [865, 370] width 10 height 10
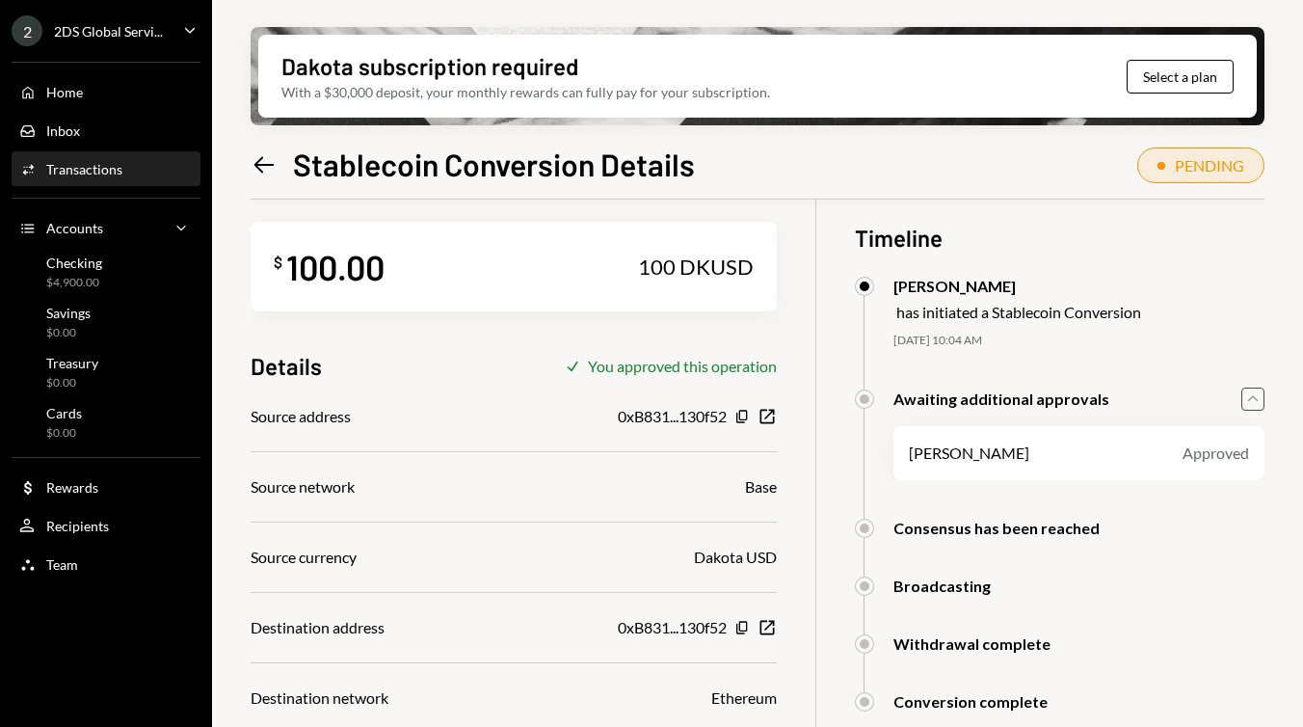
scroll to position [0, 0]
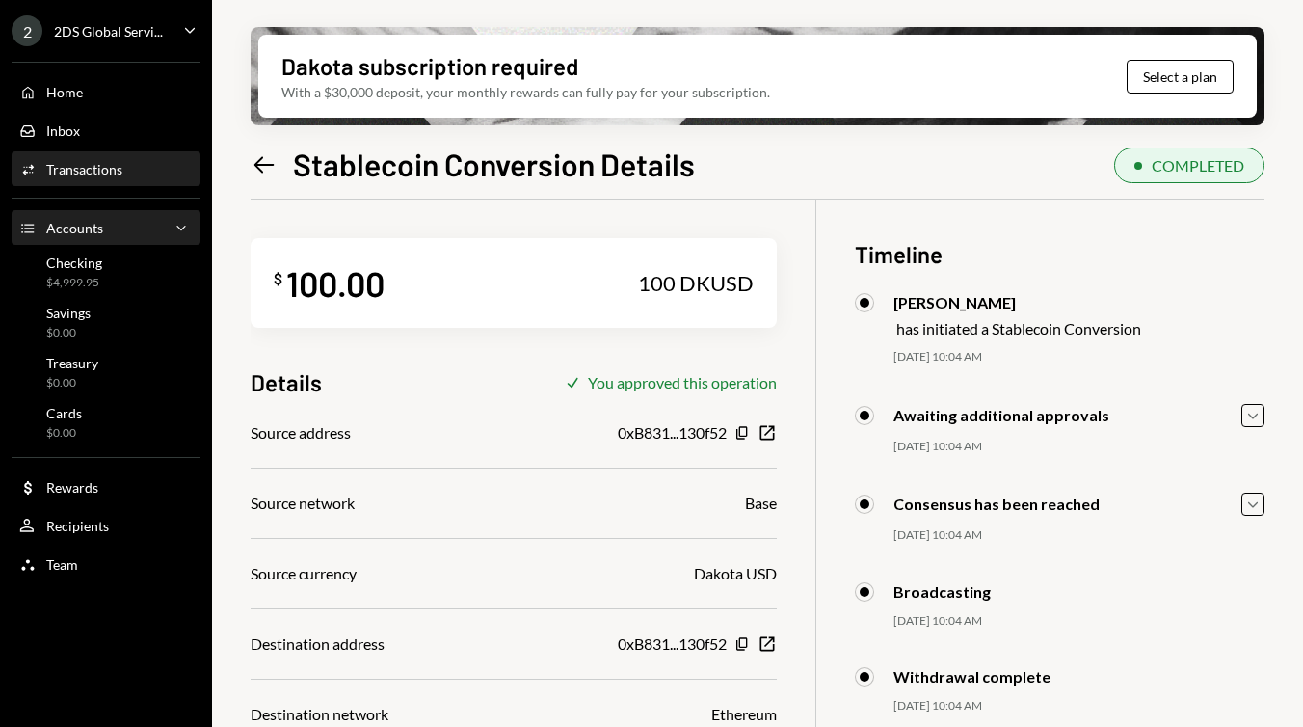
click at [143, 221] on div "Accounts Accounts Caret Down" at bounding box center [105, 228] width 173 height 21
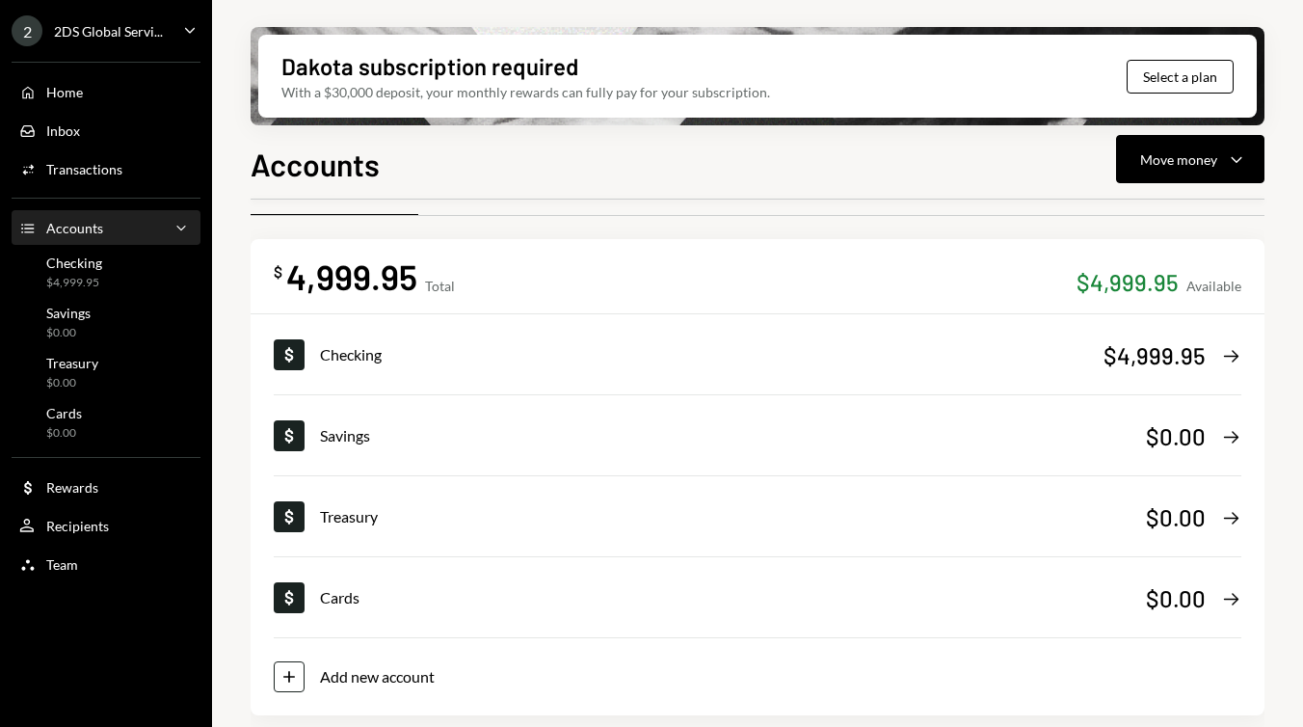
scroll to position [56, 0]
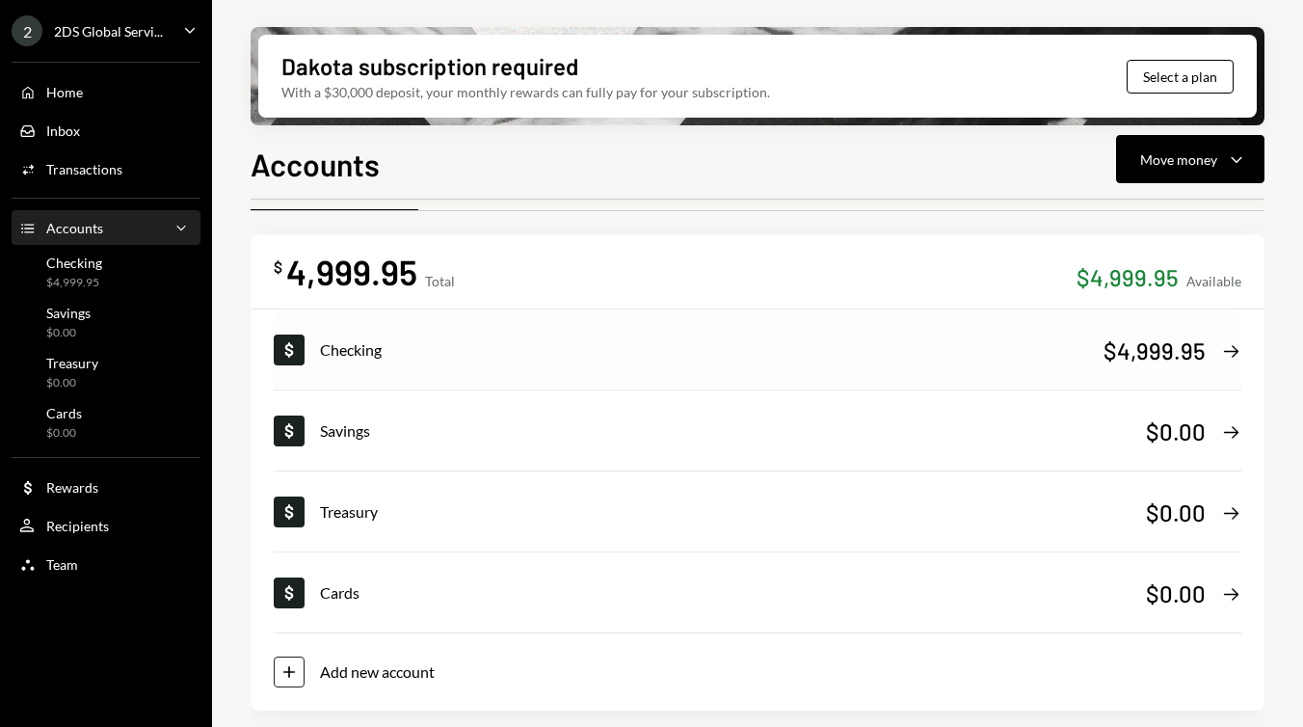
click at [625, 346] on div "Checking" at bounding box center [711, 349] width 783 height 23
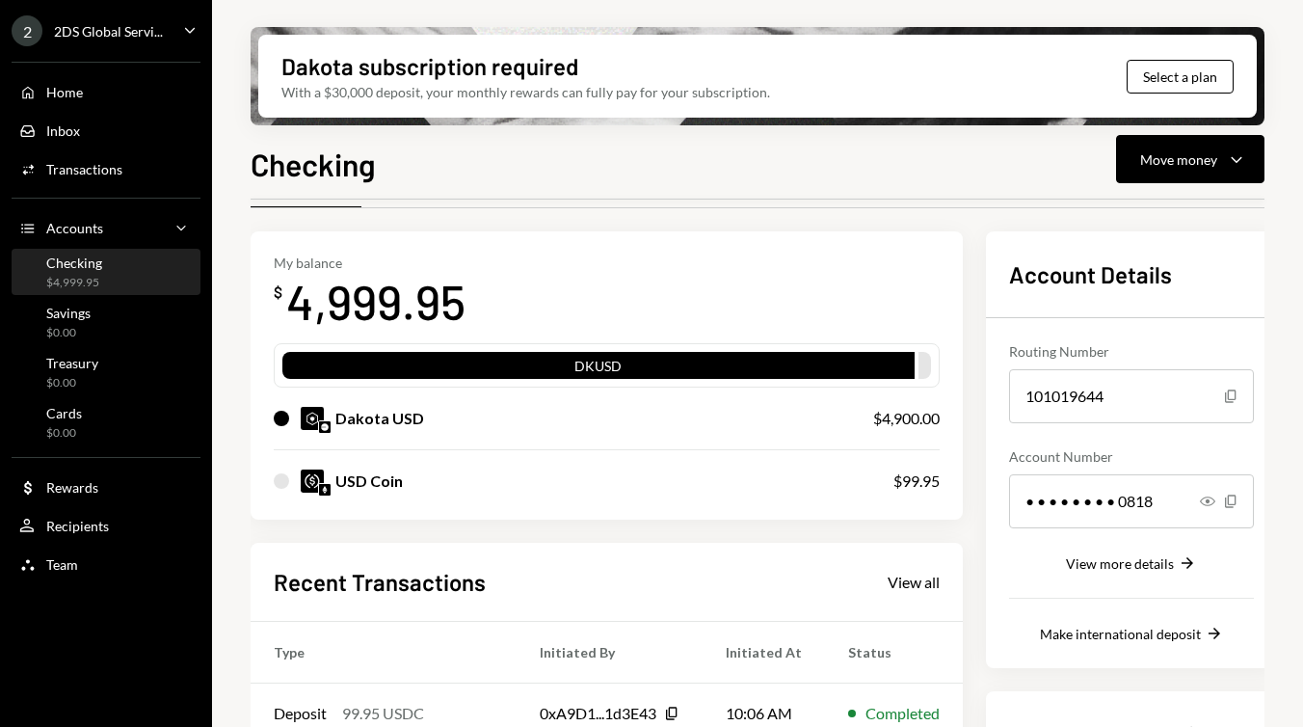
scroll to position [60, 0]
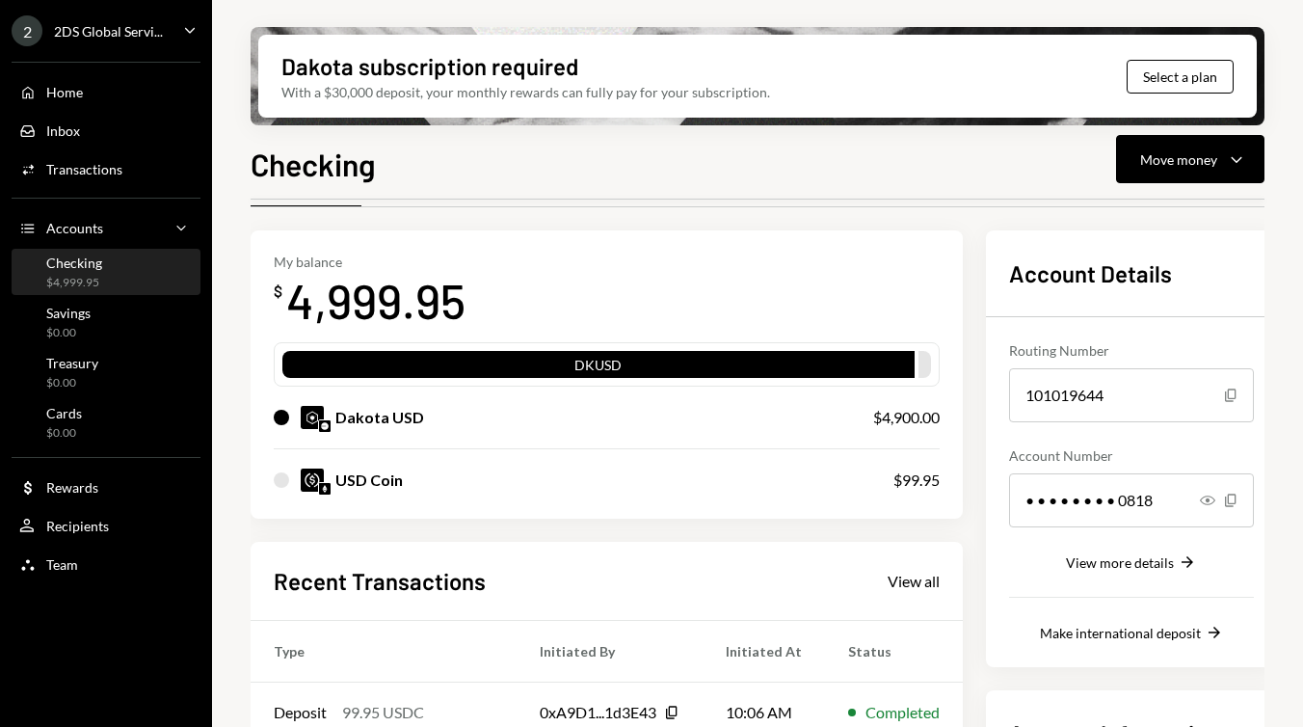
click at [577, 474] on div "USD Coin" at bounding box center [564, 479] width 581 height 23
click at [283, 484] on div at bounding box center [281, 479] width 15 height 15
click at [275, 477] on div at bounding box center [281, 479] width 15 height 15
click at [540, 364] on div "DKUSD" at bounding box center [598, 368] width 632 height 27
click at [576, 364] on div "DKUSD" at bounding box center [598, 368] width 632 height 27
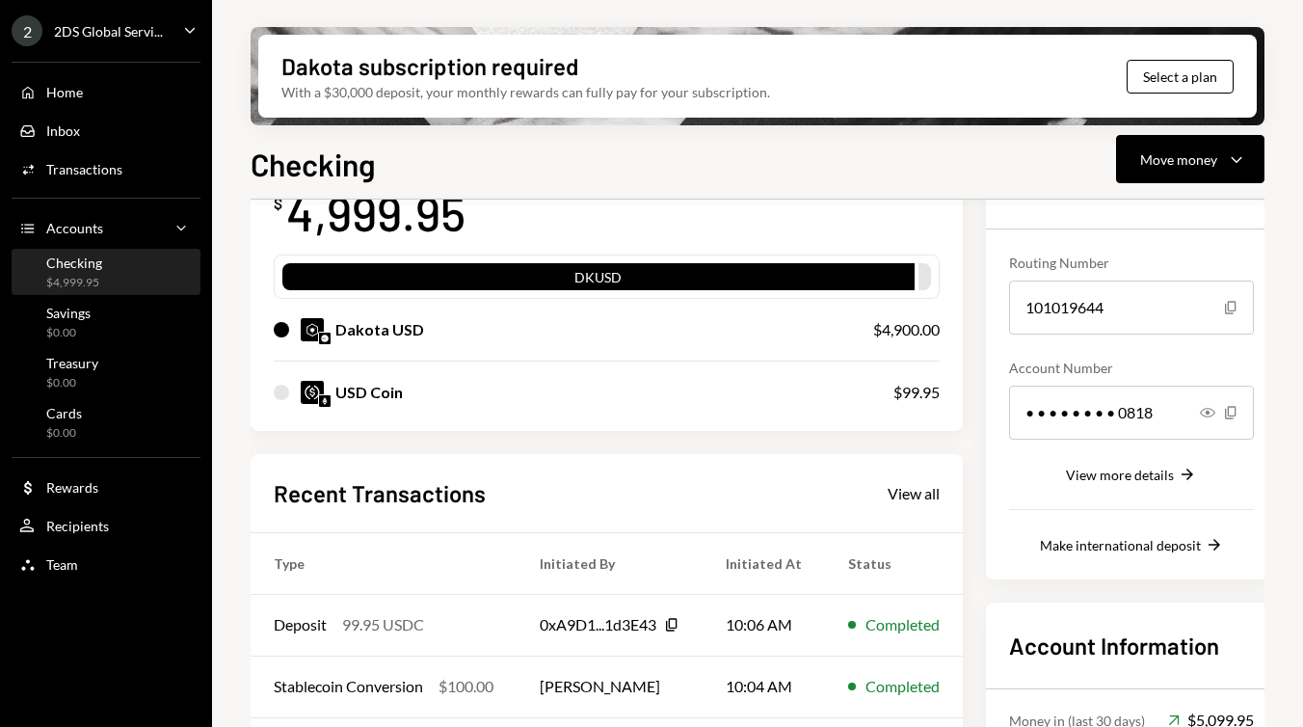
scroll to position [0, 0]
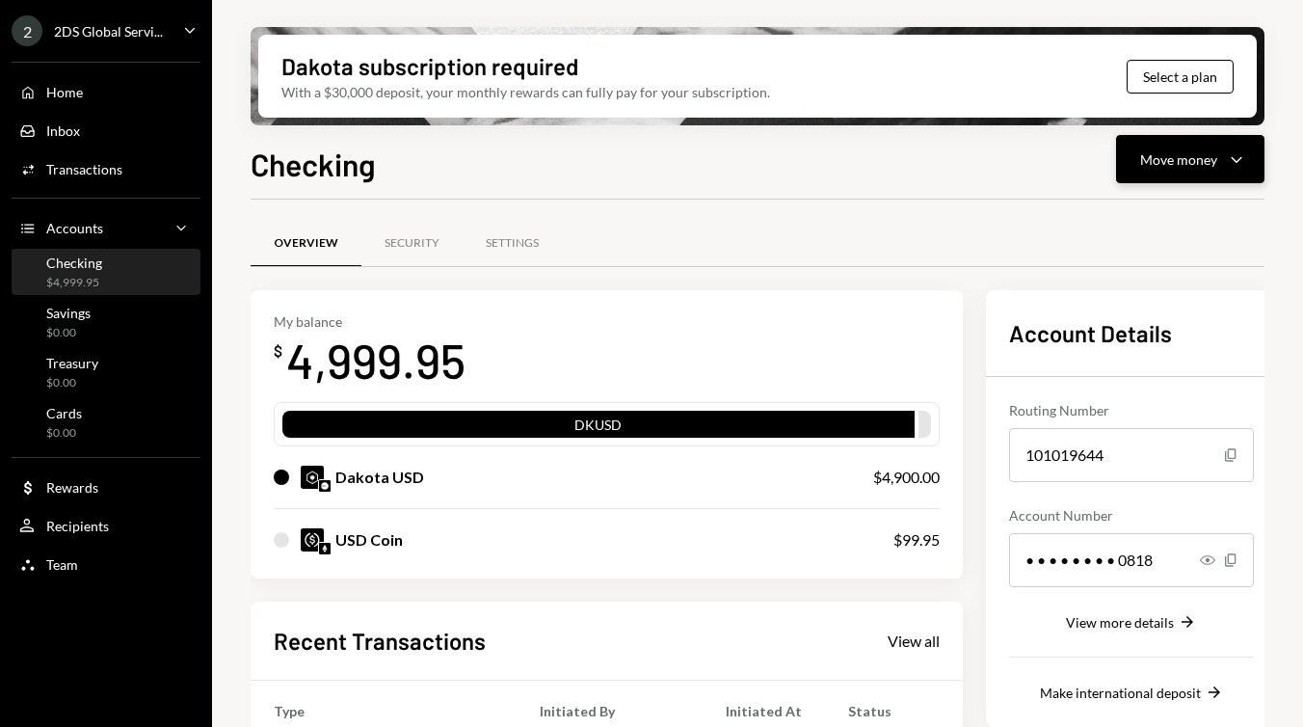
click at [1203, 173] on button "Move money Caret Down" at bounding box center [1190, 159] width 148 height 48
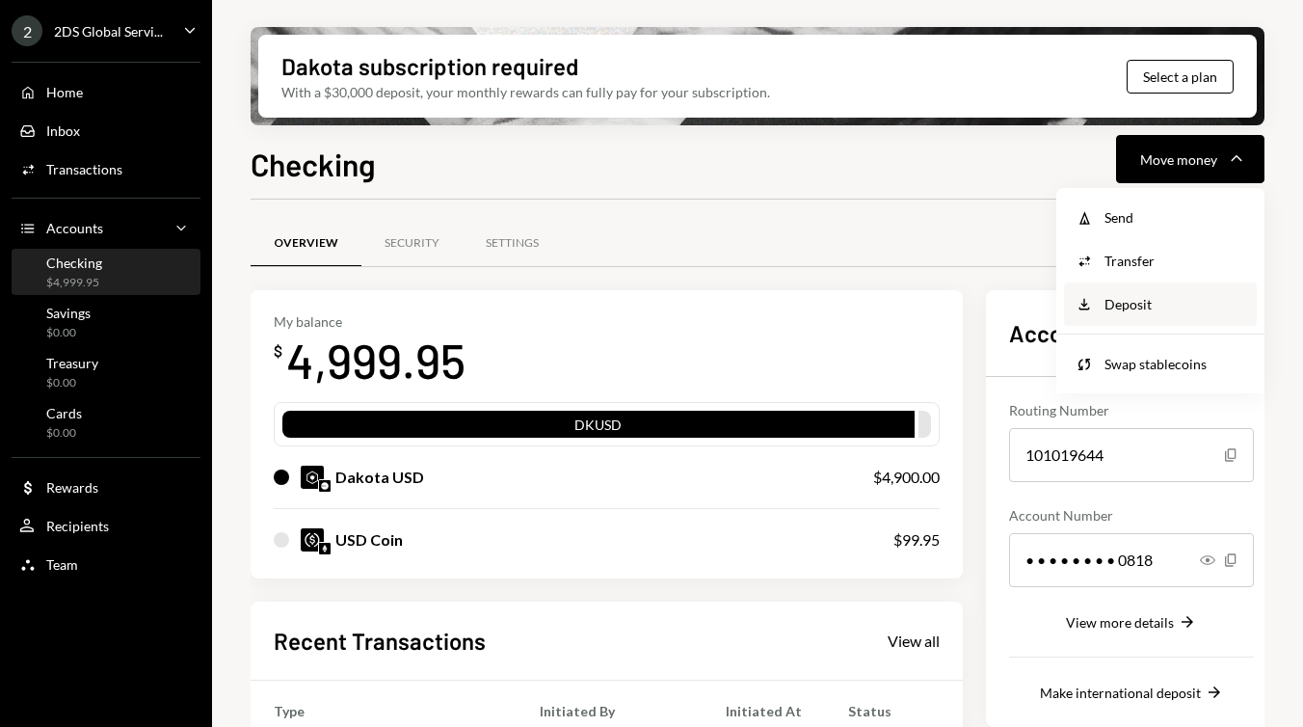
click at [1128, 304] on div "Deposit" at bounding box center [1174, 304] width 141 height 20
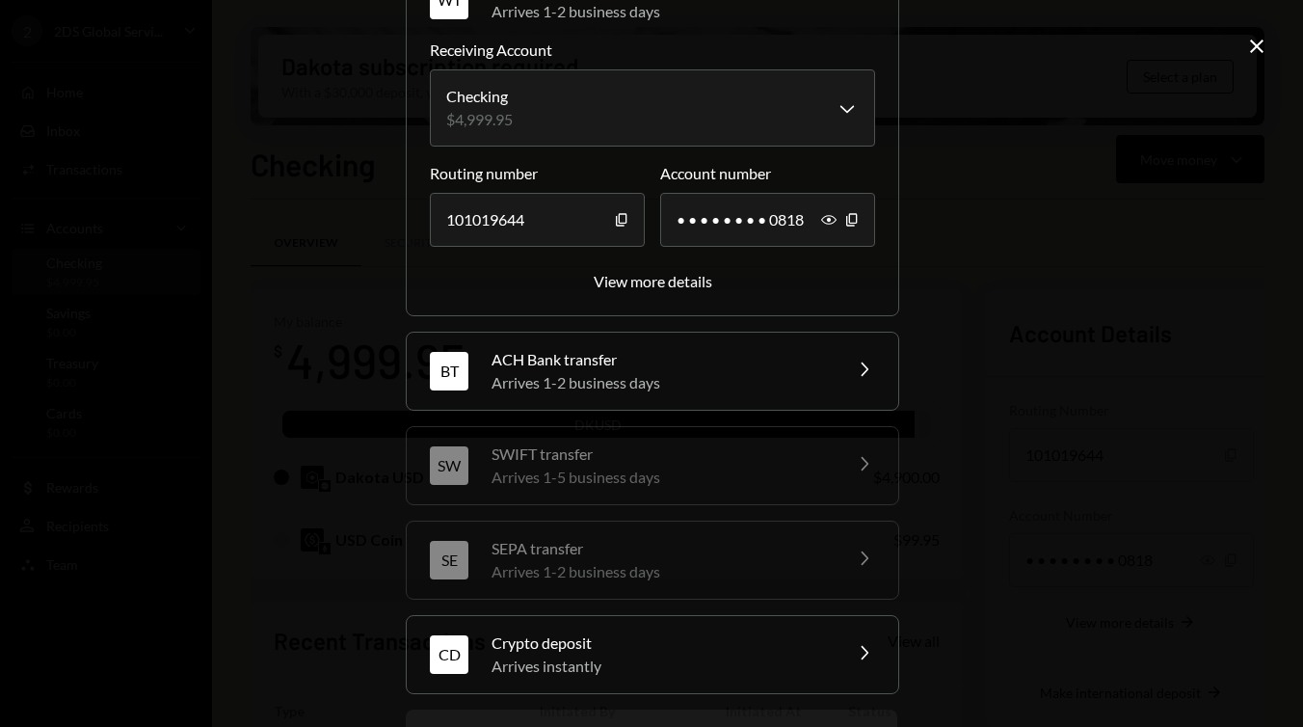
scroll to position [212, 0]
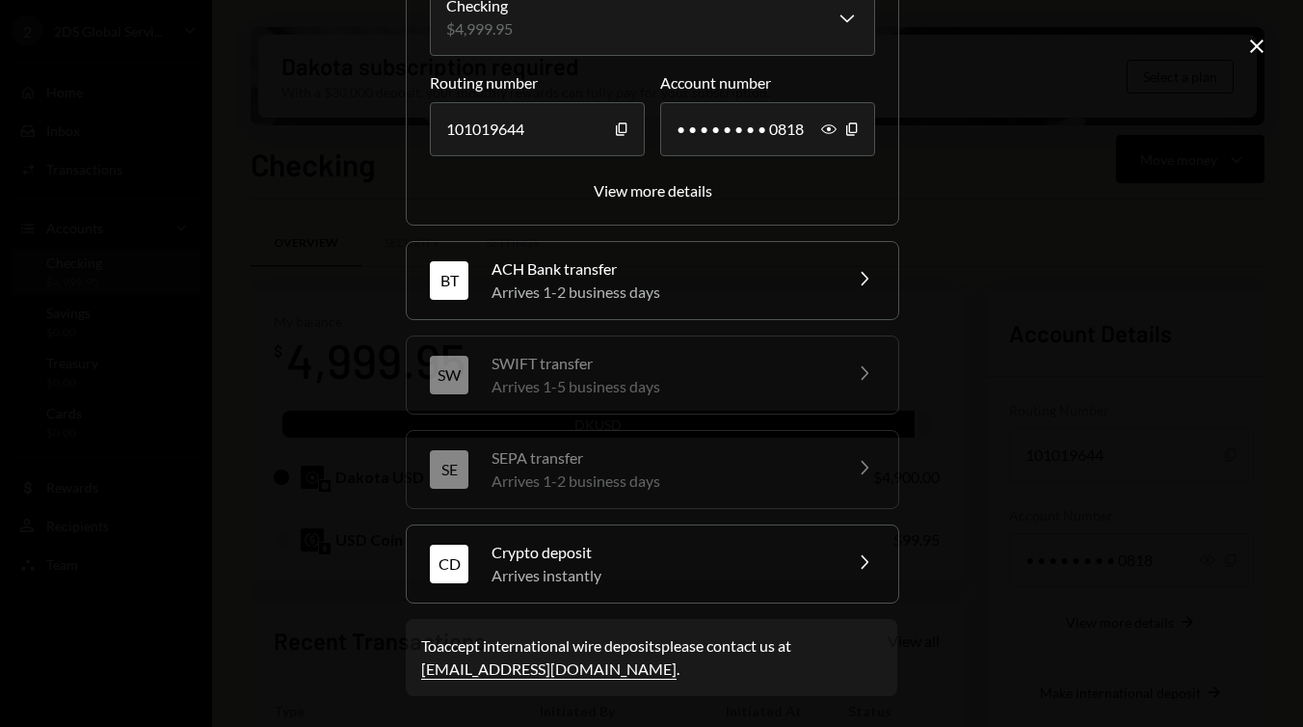
click at [587, 541] on div "Crypto deposit" at bounding box center [659, 552] width 337 height 23
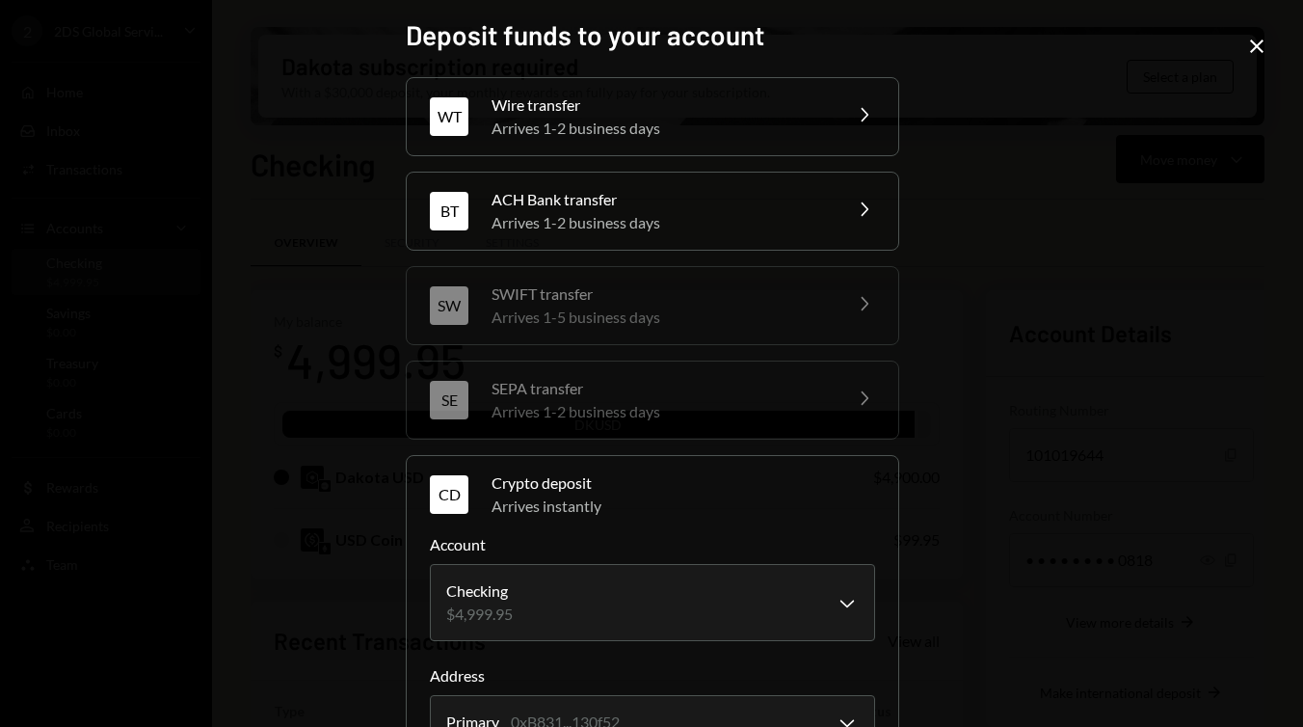
scroll to position [334, 0]
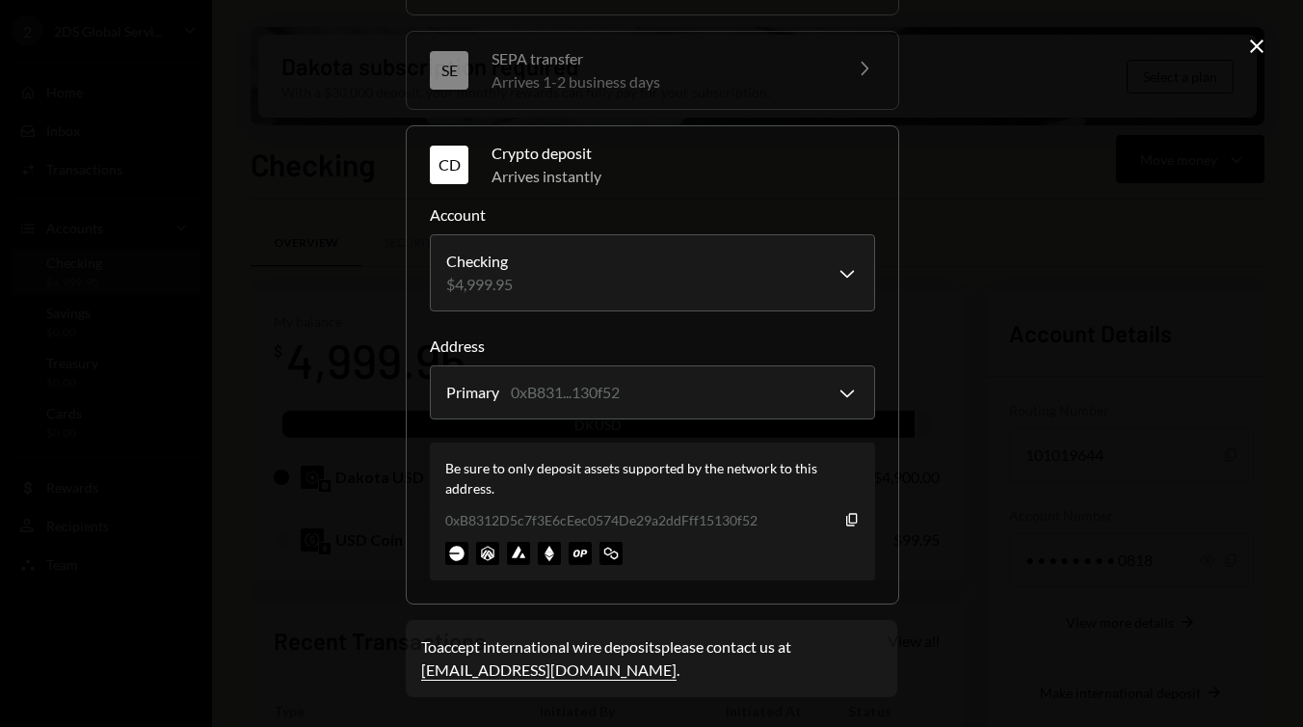
click at [1259, 46] on icon "Close" at bounding box center [1256, 46] width 23 height 23
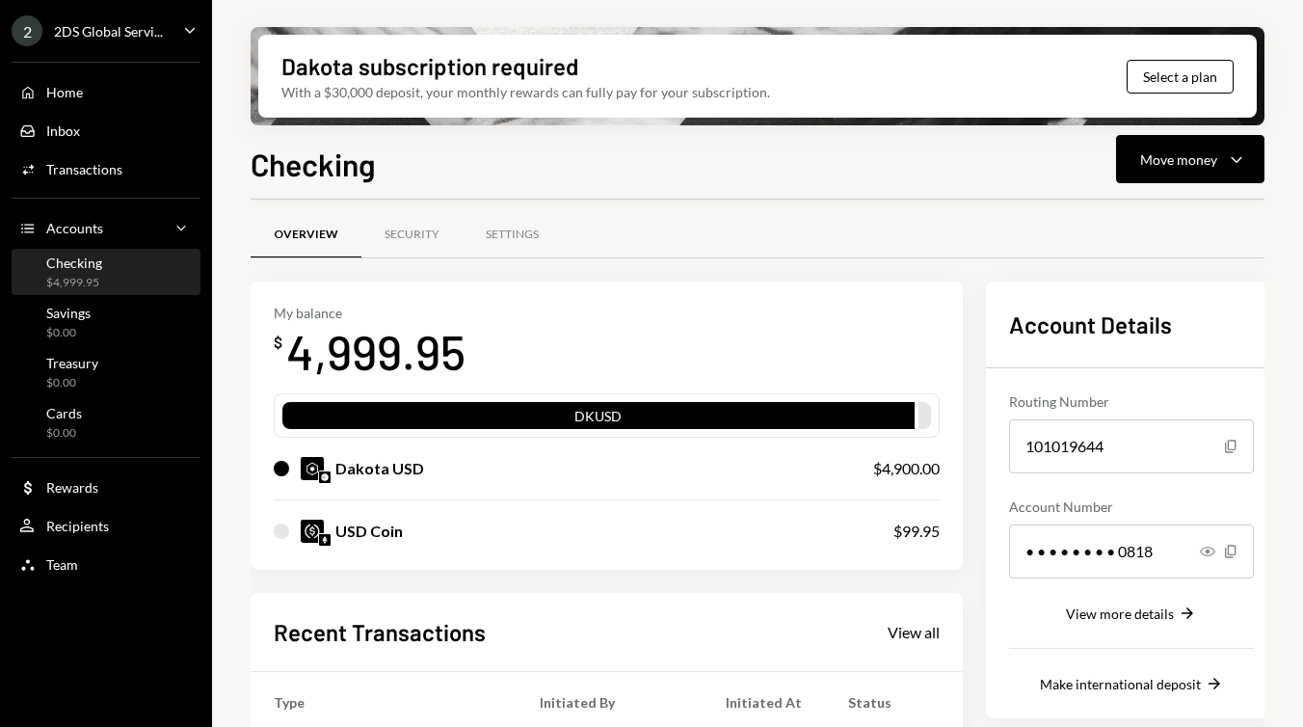
scroll to position [10, 0]
